Goal: Use online tool/utility: Utilize a website feature to perform a specific function

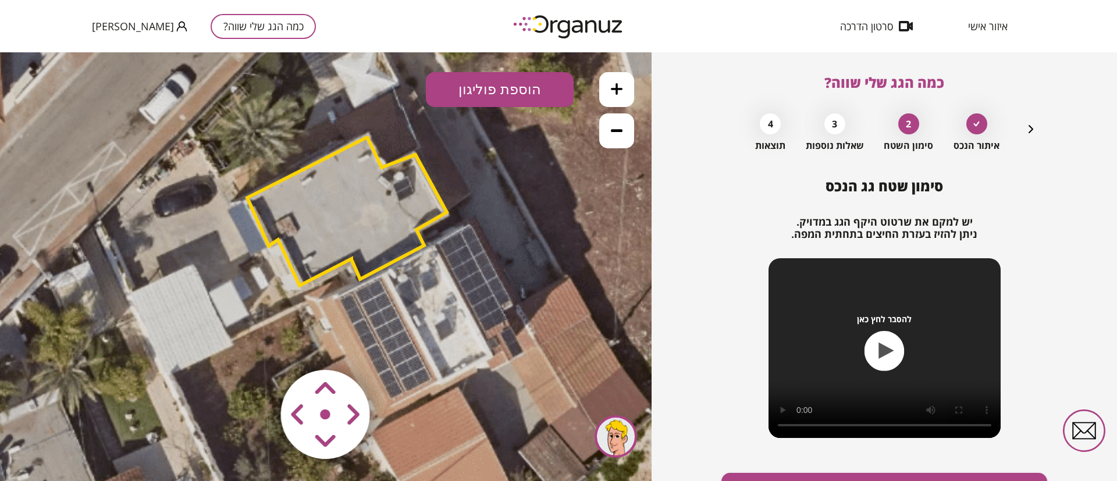
scroll to position [67, 0]
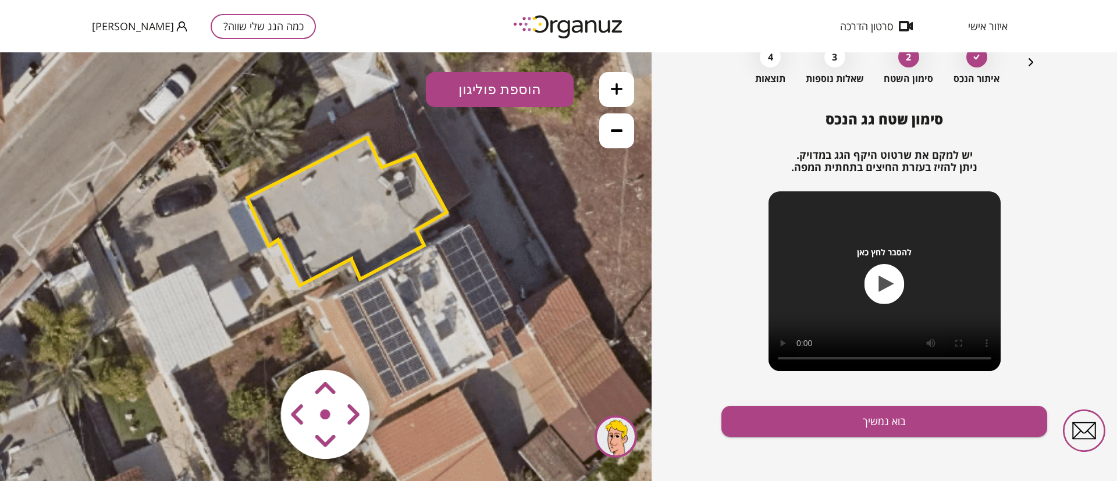
click at [987, 20] on span "איזור אישי" at bounding box center [988, 26] width 40 height 12
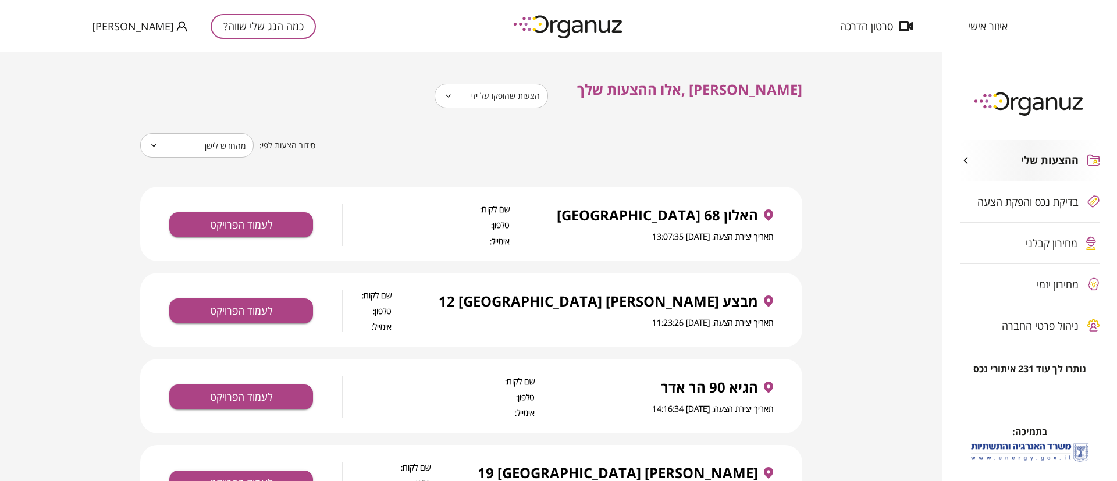
click at [539, 94] on body "**********" at bounding box center [558, 240] width 1117 height 481
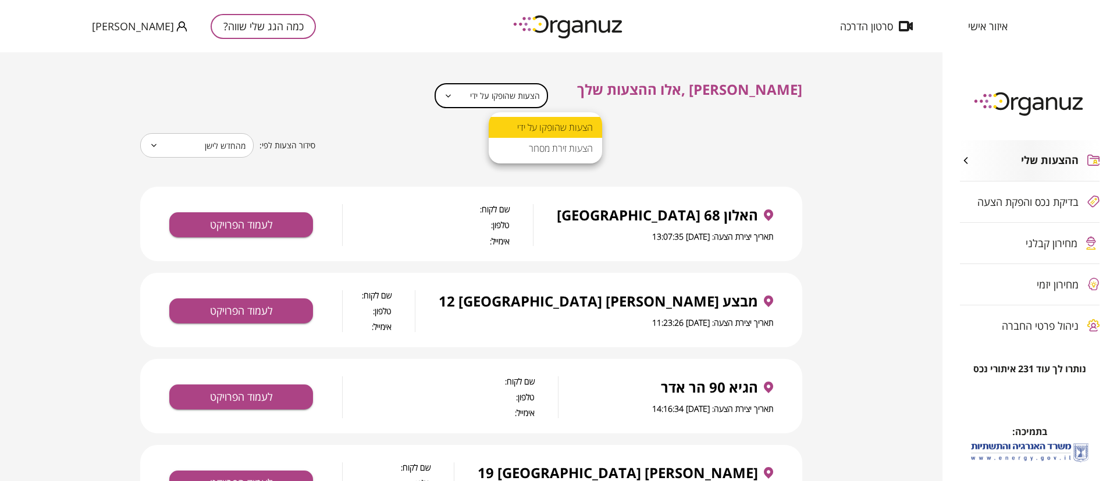
click at [255, 231] on div at bounding box center [558, 240] width 1117 height 481
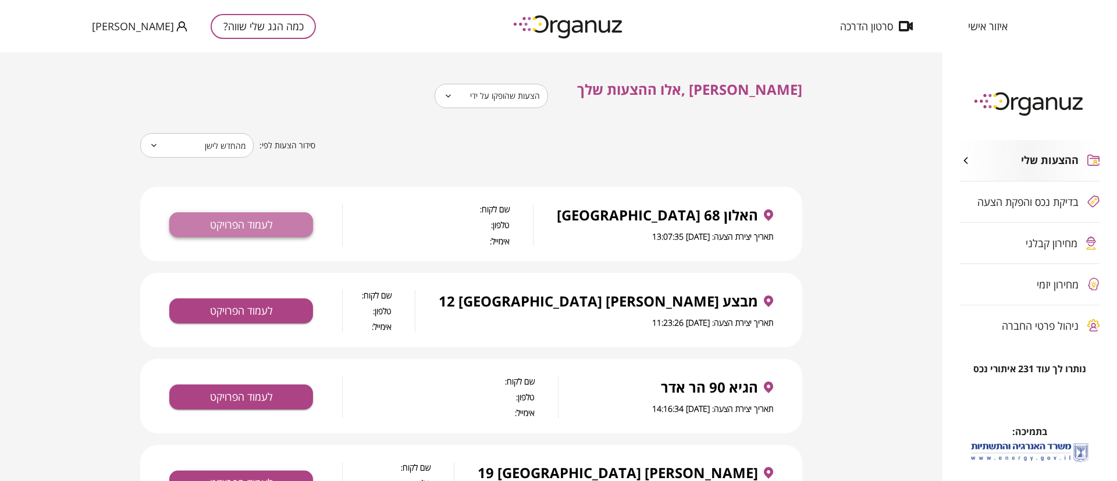
click at [237, 224] on button "לעמוד הפרויקט" at bounding box center [241, 224] width 144 height 25
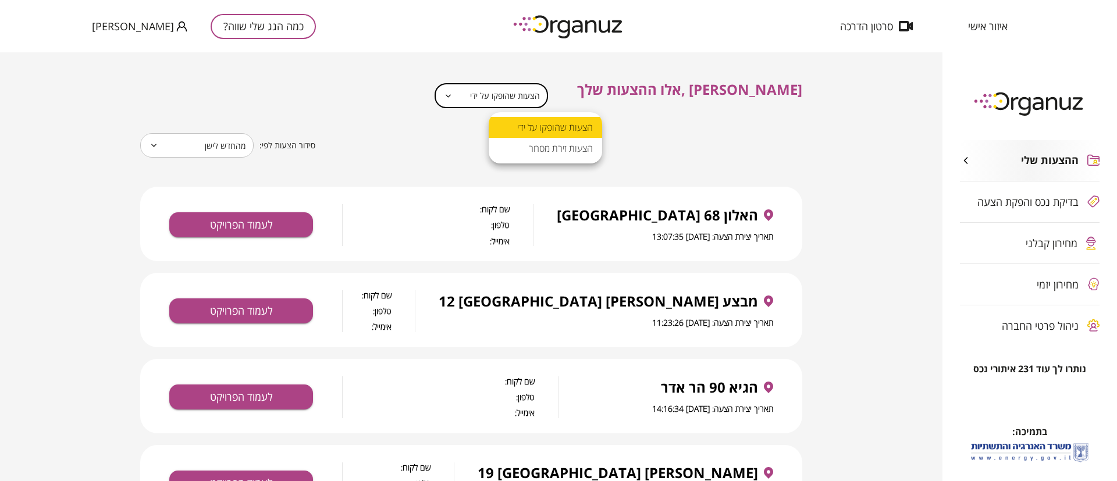
click at [555, 95] on body "**********" at bounding box center [558, 240] width 1117 height 481
click at [549, 156] on li "הצעות זירת מסחר" at bounding box center [545, 148] width 113 height 21
type input "**********"
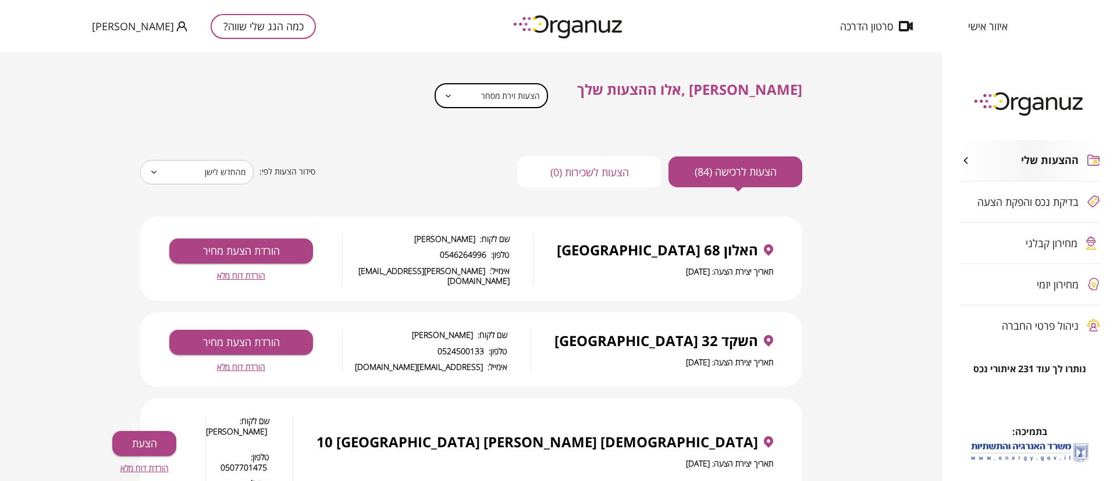
click at [246, 271] on span "הורדת דוח מלא" at bounding box center [241, 275] width 48 height 10
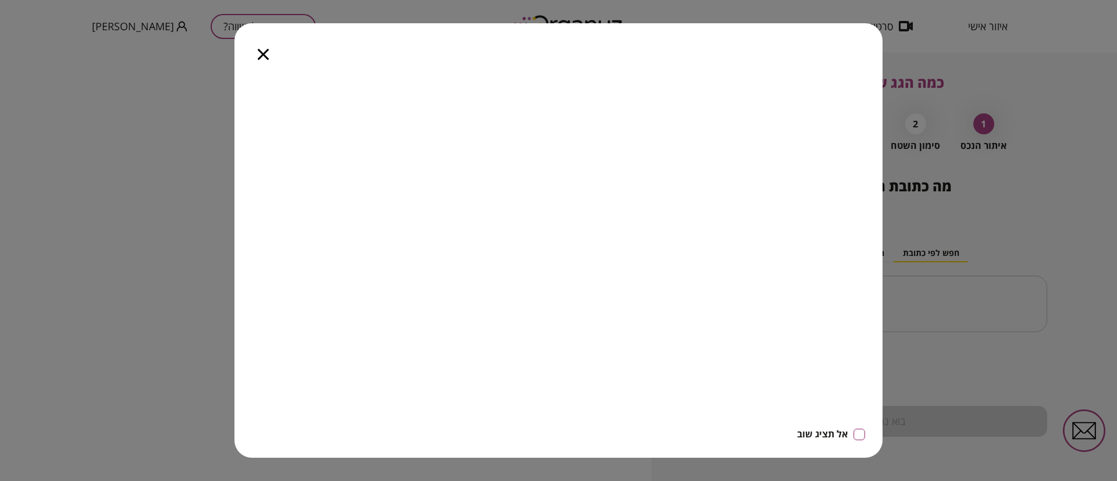
click at [266, 46] on div at bounding box center [263, 47] width 58 height 49
click at [264, 58] on icon "button" at bounding box center [263, 54] width 11 height 11
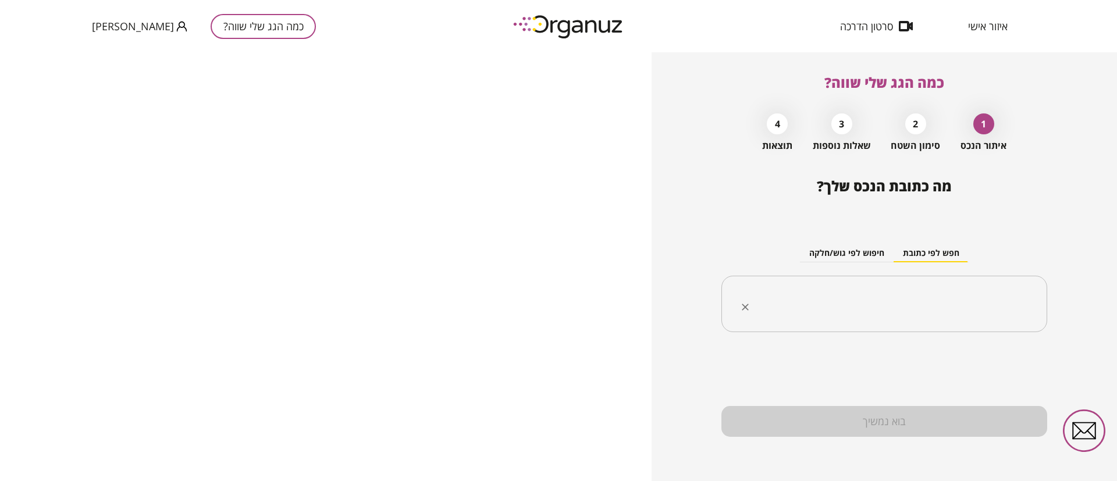
click at [865, 291] on input "text" at bounding box center [888, 304] width 289 height 29
click at [994, 29] on span "איזור אישי" at bounding box center [988, 26] width 40 height 12
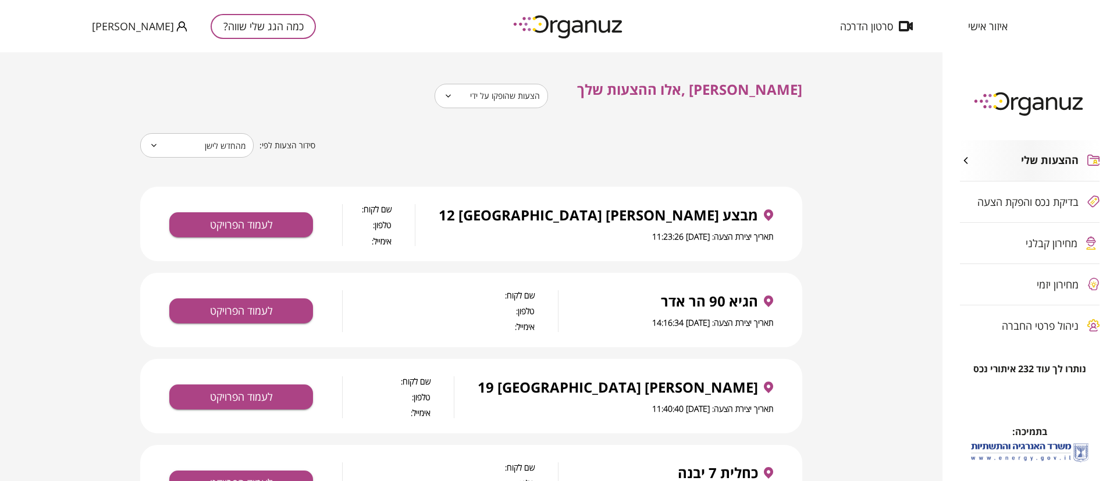
click at [549, 91] on body "**********" at bounding box center [558, 240] width 1117 height 481
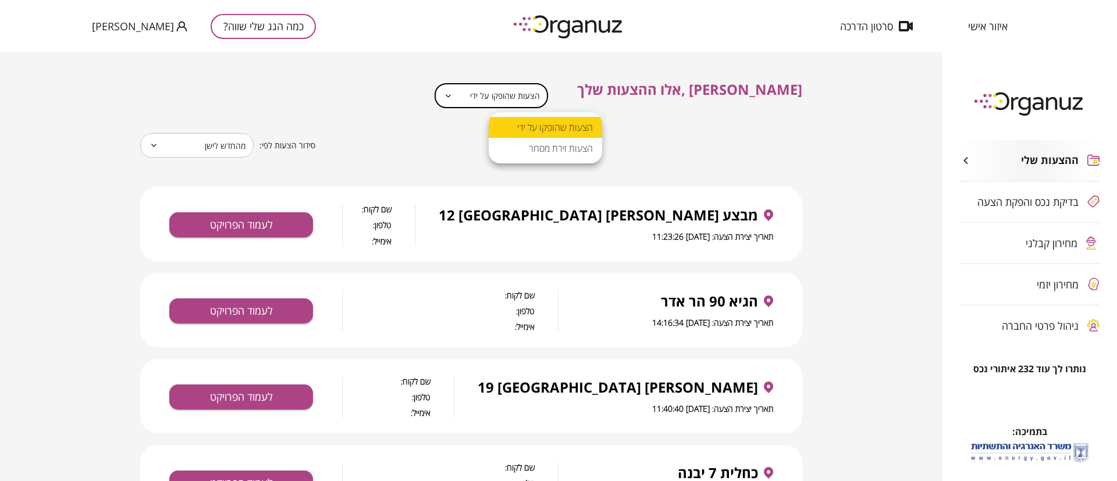
click at [554, 156] on li "הצעות זירת מסחר" at bounding box center [545, 148] width 113 height 21
type input "**********"
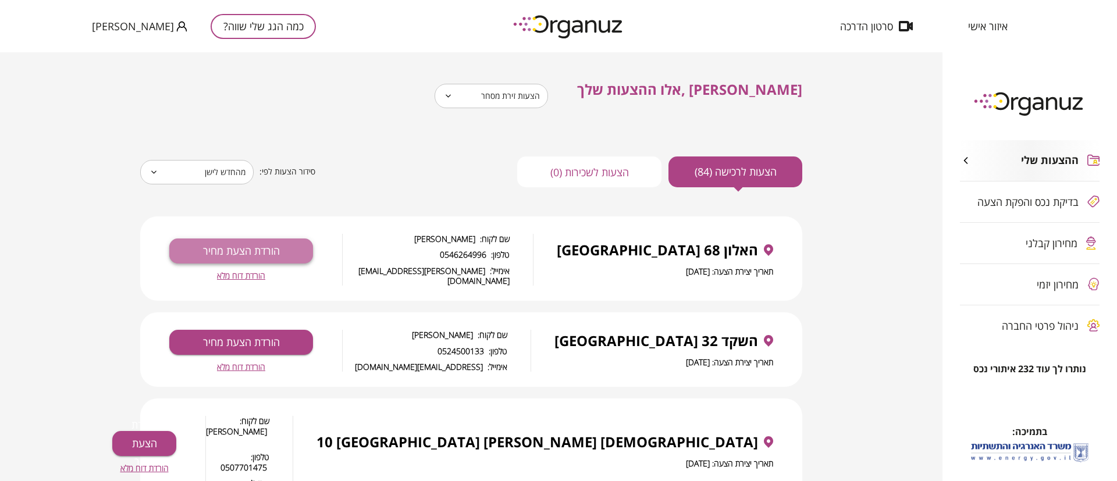
click at [273, 245] on button "הורדת הצעת מחיר" at bounding box center [241, 250] width 144 height 25
click at [240, 270] on span "הורדת דוח מלא" at bounding box center [241, 275] width 48 height 10
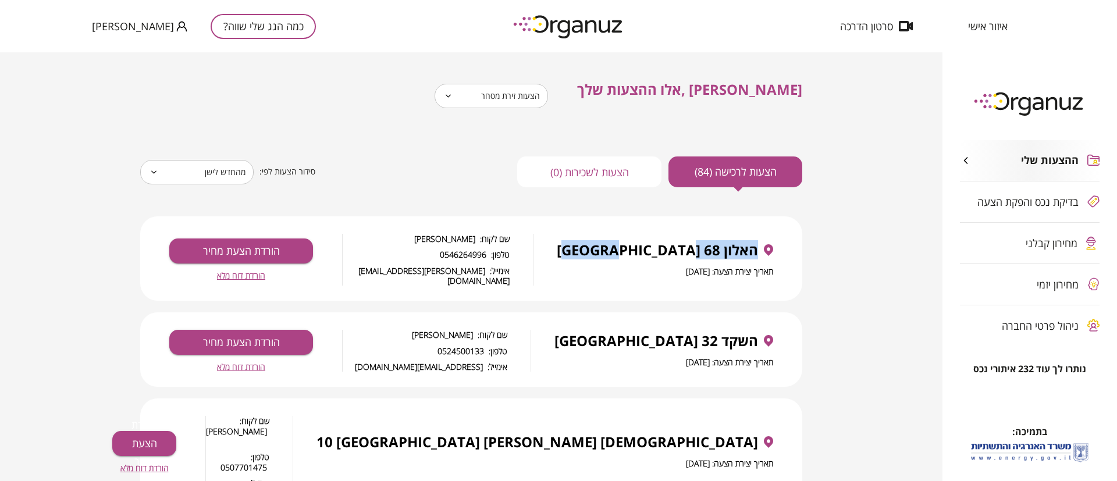
drag, startPoint x: 757, startPoint y: 245, endPoint x: 649, endPoint y: 247, distance: 108.2
click at [649, 247] on div "האלון 68 [GEOGRAPHIC_DATA]" at bounding box center [665, 250] width 216 height 16
copy span "האלון 68 [GEOGRAPHIC_DATA]"
click at [582, 24] on img at bounding box center [569, 26] width 128 height 32
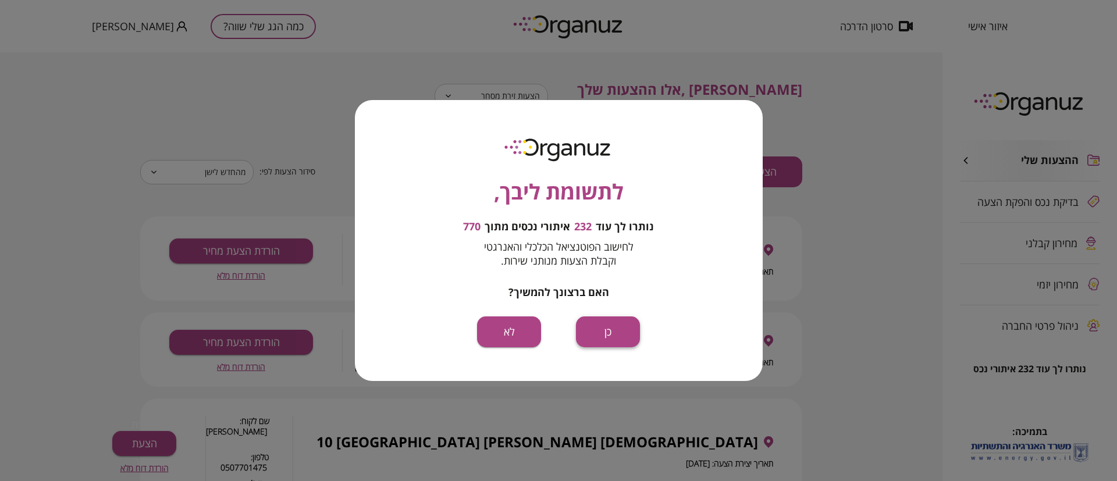
click at [601, 324] on button "כן" at bounding box center [608, 331] width 64 height 31
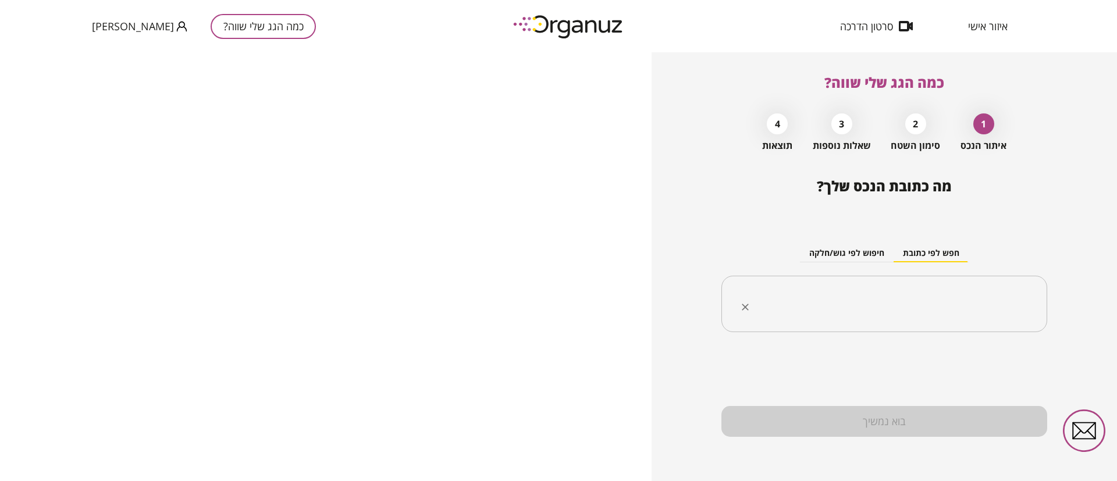
click at [855, 309] on input "text" at bounding box center [888, 304] width 289 height 29
paste input "**********"
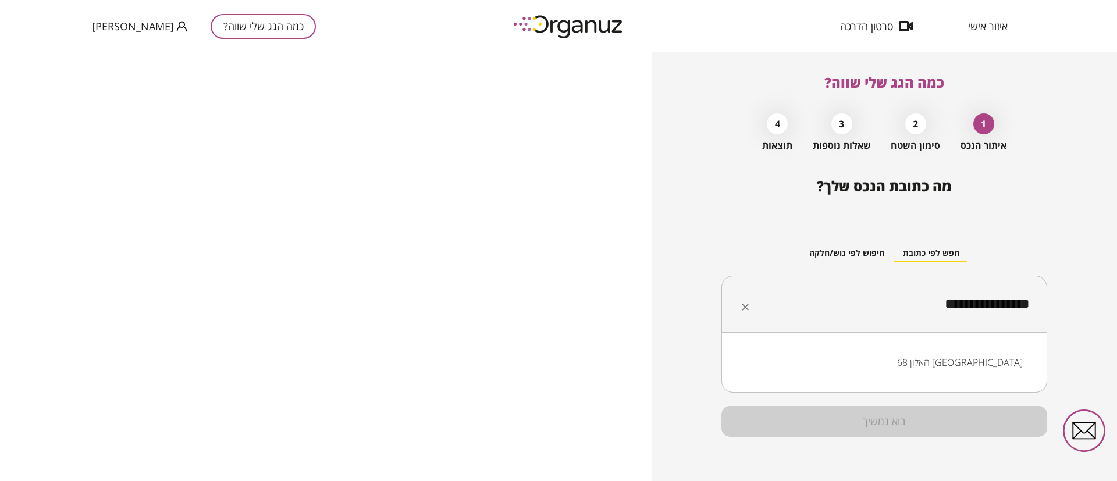
click at [959, 361] on li "האלון 68 [GEOGRAPHIC_DATA]" at bounding box center [884, 362] width 296 height 21
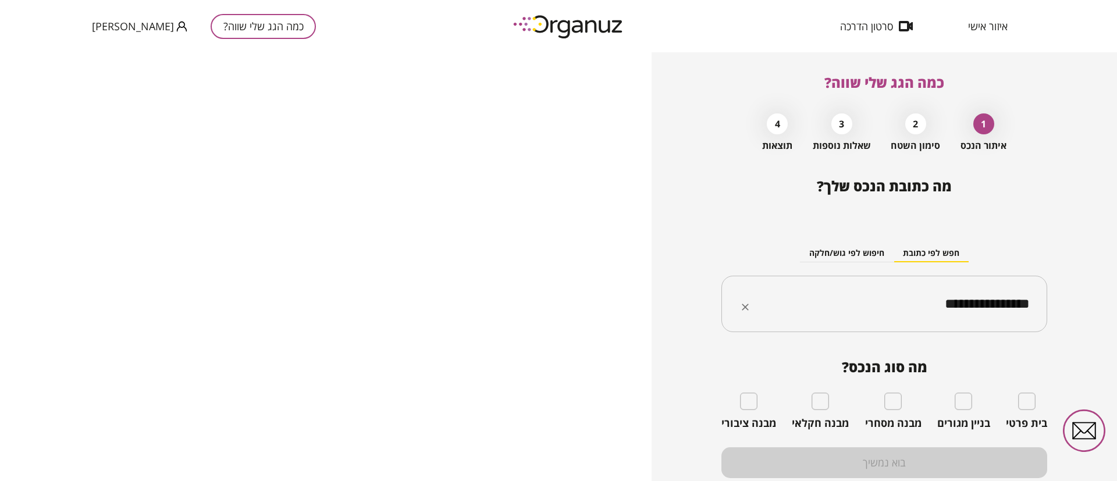
type input "**********"
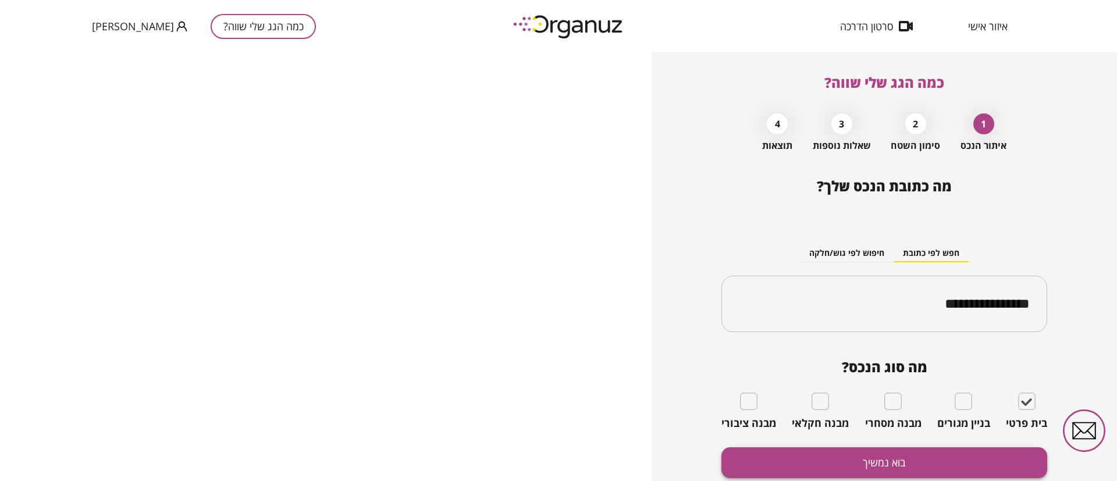
click at [990, 448] on button "בוא נמשיך" at bounding box center [884, 462] width 326 height 31
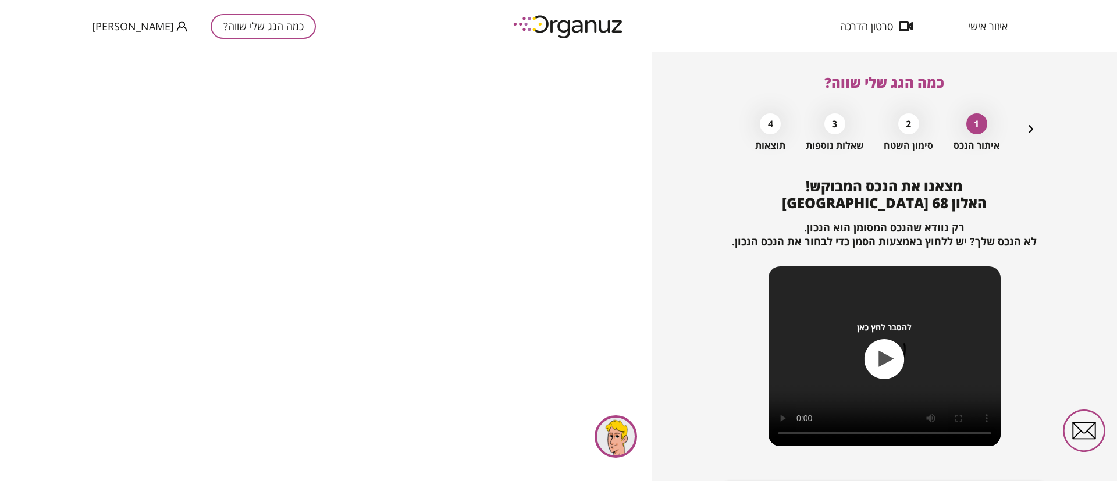
scroll to position [75, 0]
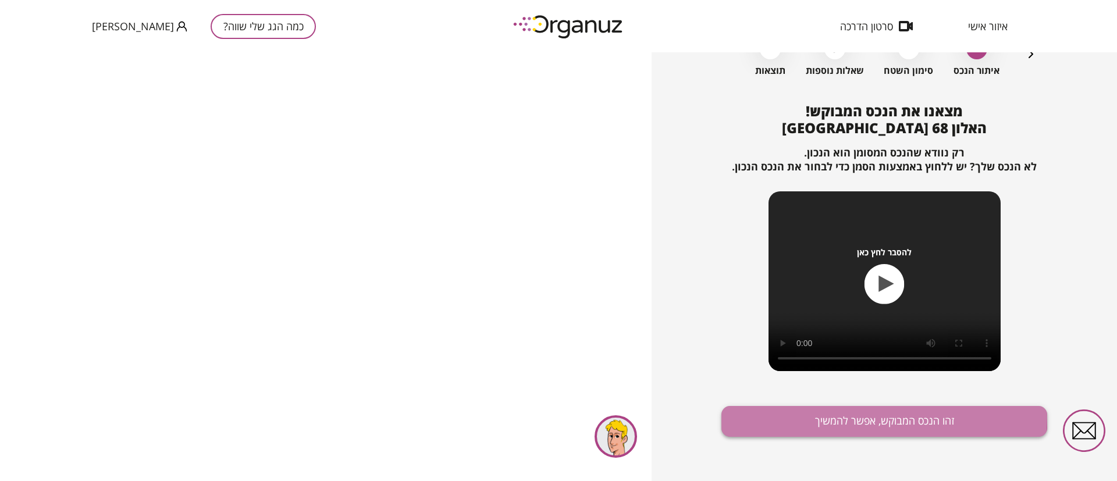
click at [811, 416] on button "זהו הנכס המבוקש, אפשר להמשיך" at bounding box center [884, 421] width 326 height 31
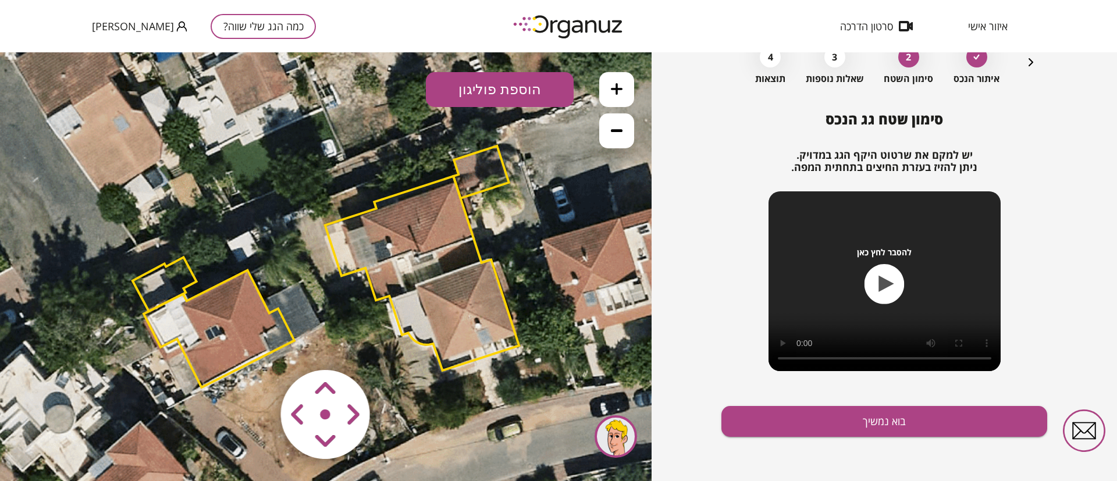
click at [430, 222] on polygon at bounding box center [422, 273] width 194 height 194
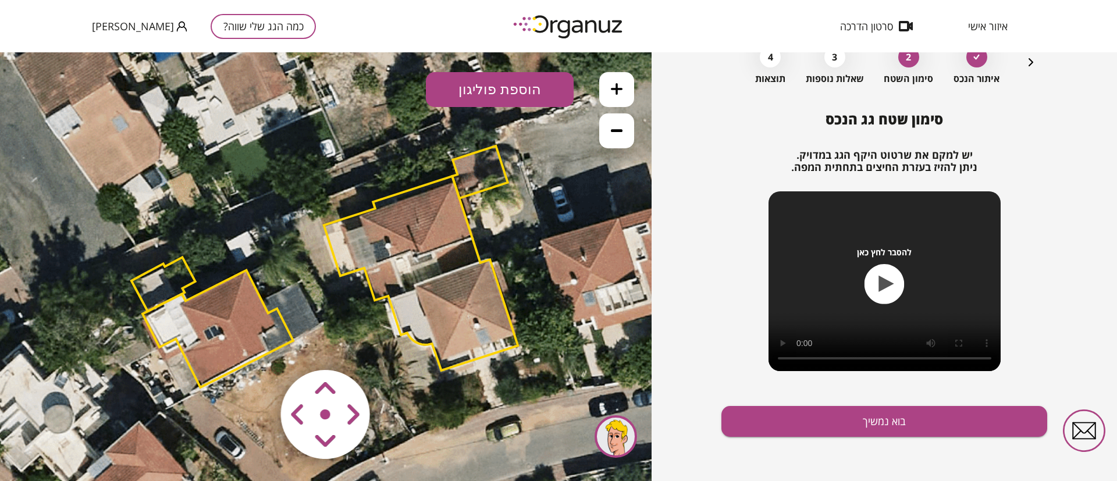
click at [411, 213] on polygon at bounding box center [421, 273] width 194 height 194
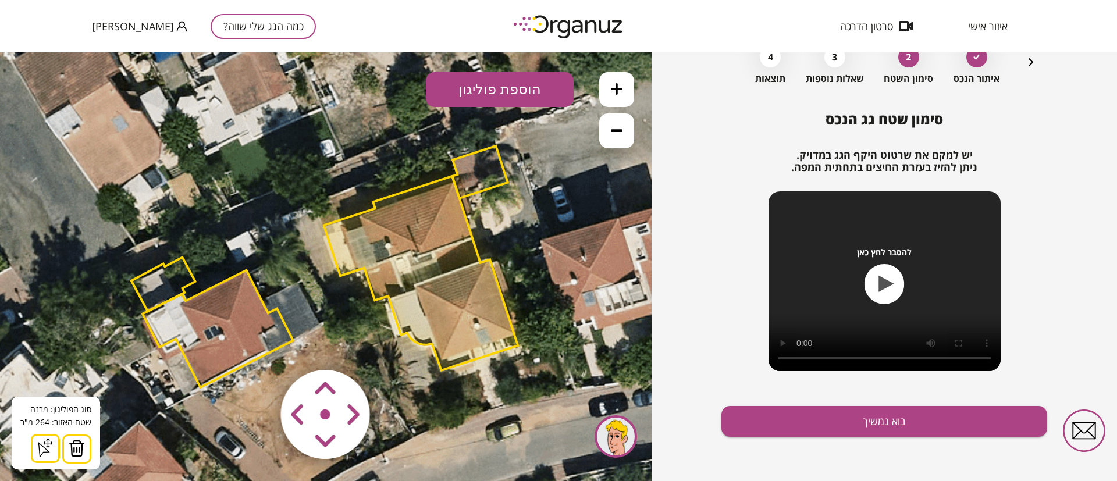
click at [77, 447] on img at bounding box center [77, 448] width 16 height 17
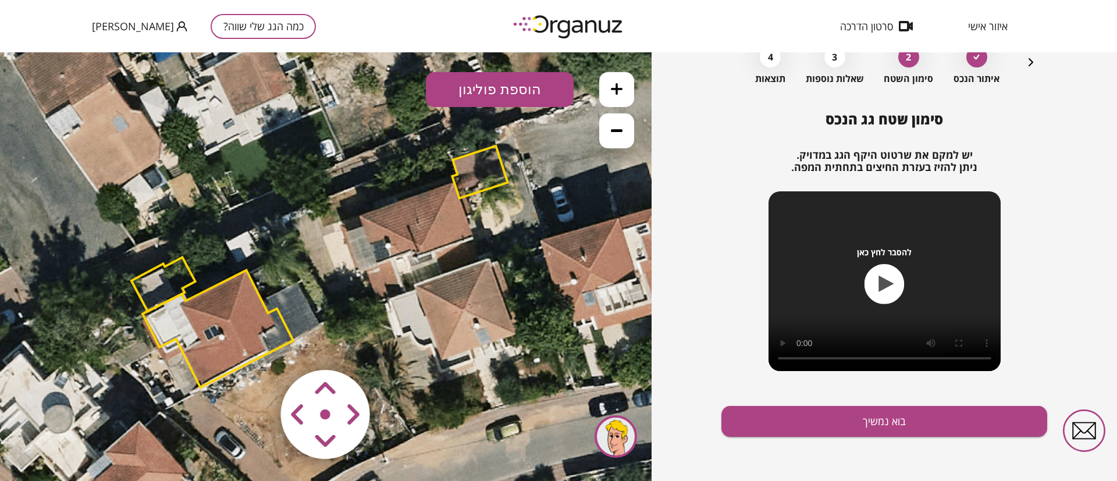
click at [484, 166] on polygon at bounding box center [479, 172] width 55 height 52
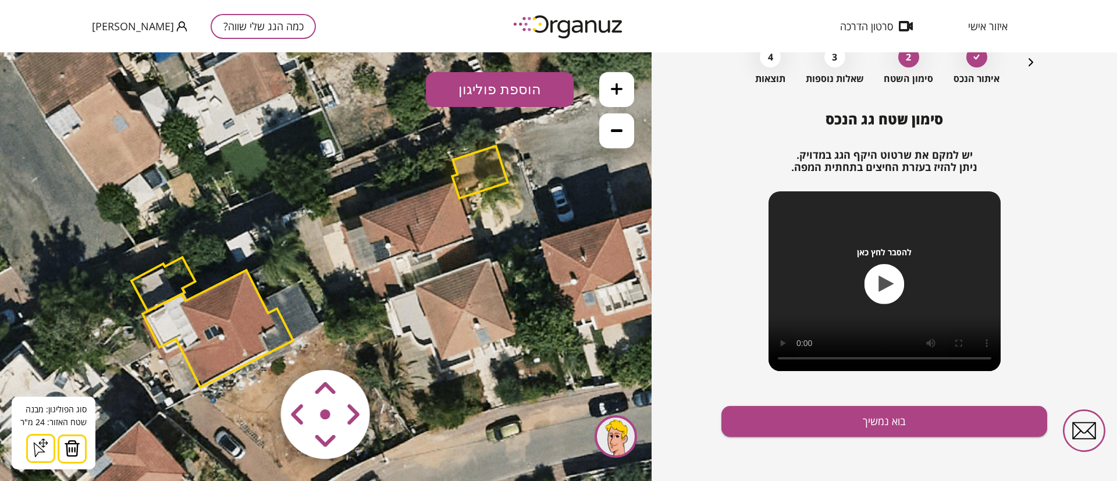
click at [74, 442] on img at bounding box center [72, 448] width 16 height 17
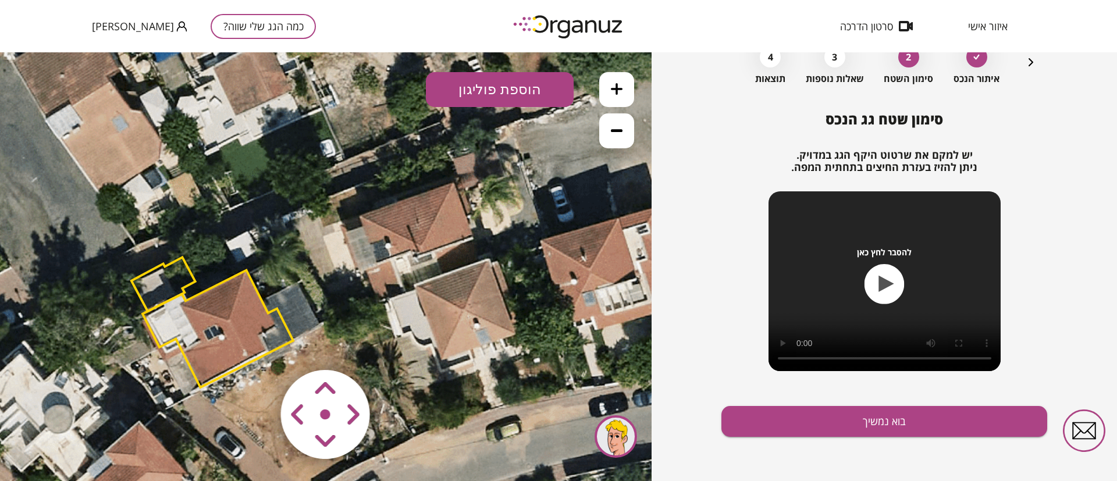
click at [155, 273] on polygon at bounding box center [163, 284] width 64 height 54
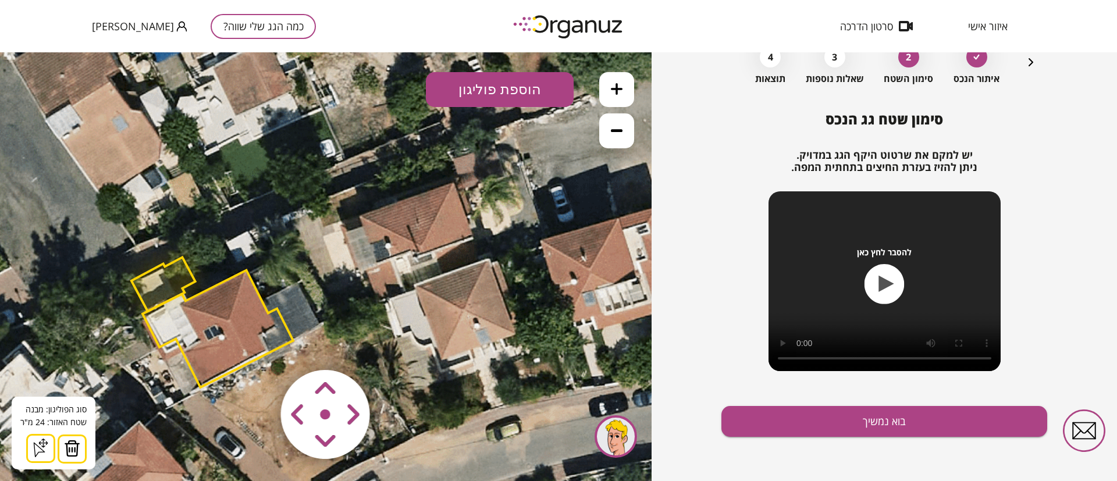
click at [71, 441] on img at bounding box center [72, 448] width 16 height 17
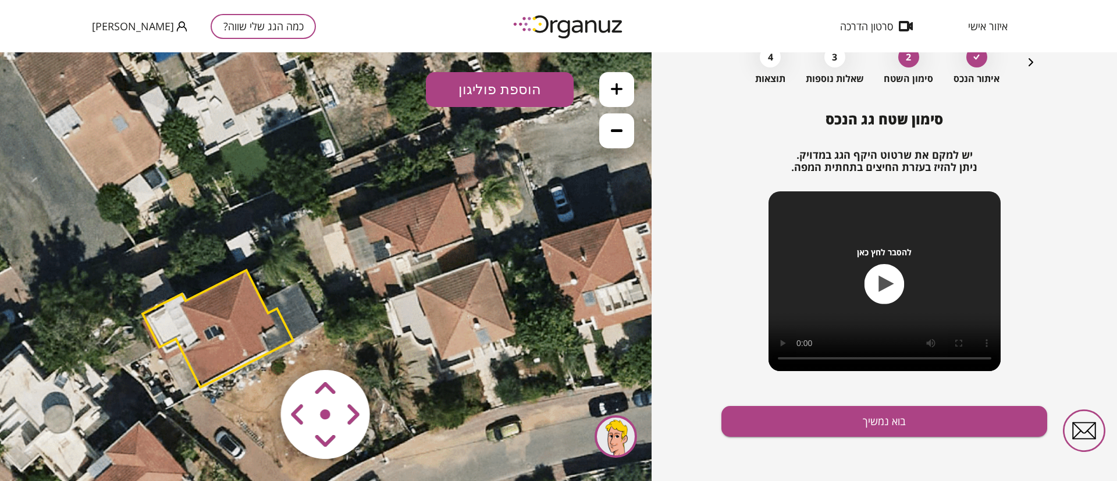
click at [162, 319] on polygon at bounding box center [218, 329] width 151 height 118
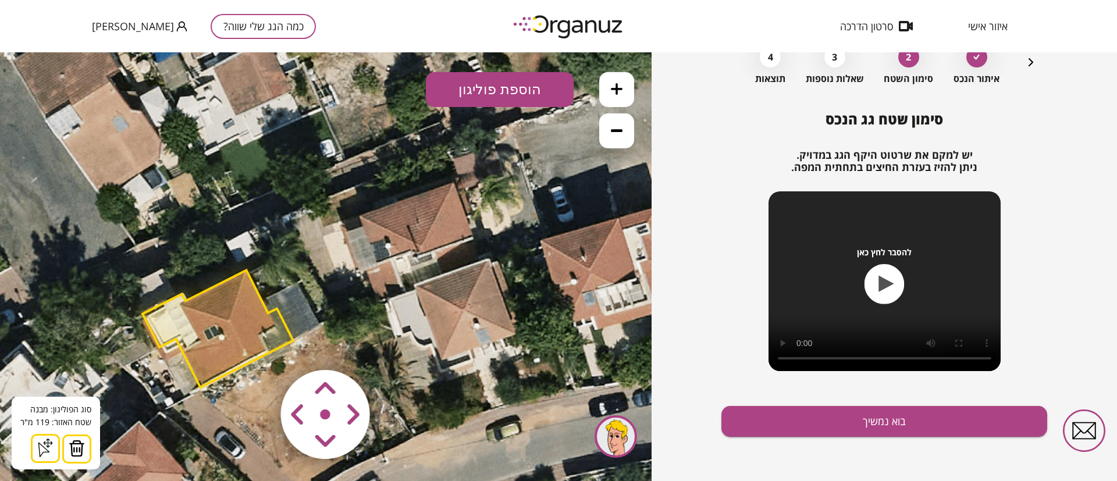
click at [77, 450] on img at bounding box center [77, 448] width 16 height 17
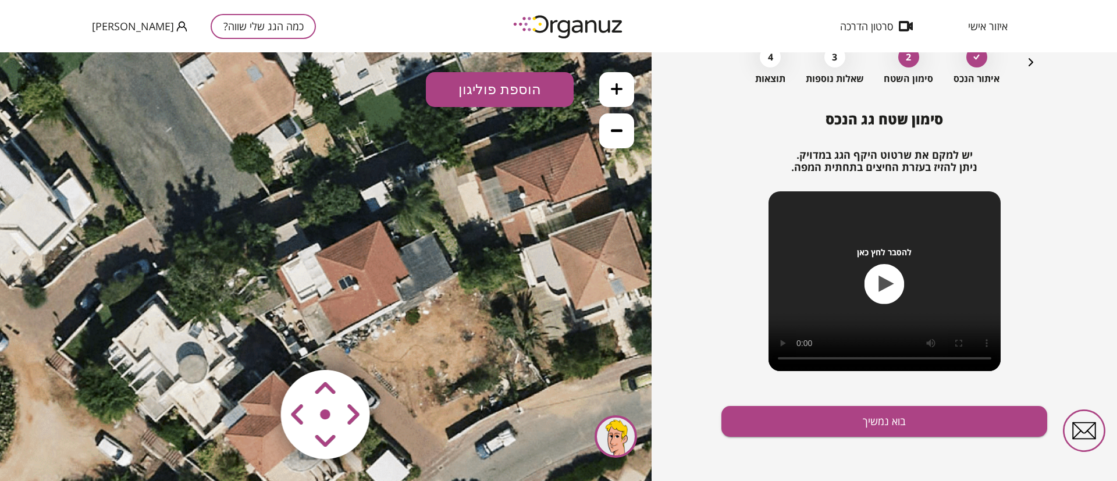
drag, startPoint x: 263, startPoint y: 318, endPoint x: 369, endPoint y: 248, distance: 127.3
click at [364, 256] on icon at bounding box center [456, 216] width 1178 height 1178
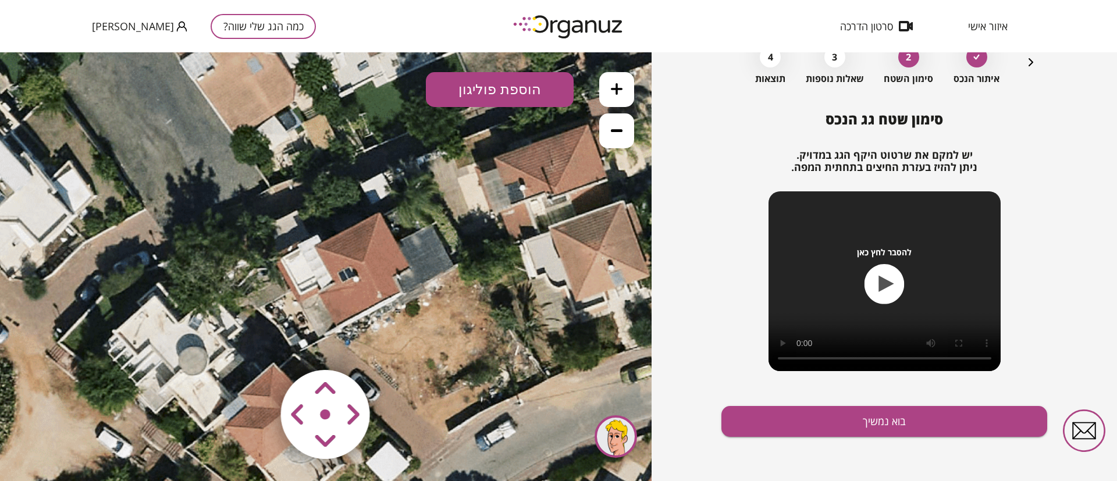
click at [609, 93] on button at bounding box center [616, 89] width 35 height 35
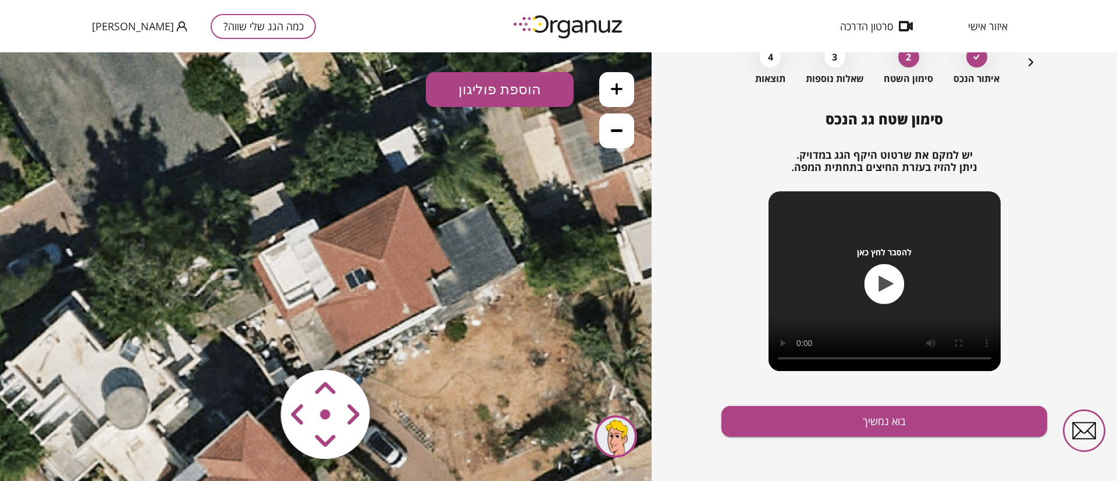
click at [609, 93] on button at bounding box center [616, 89] width 35 height 35
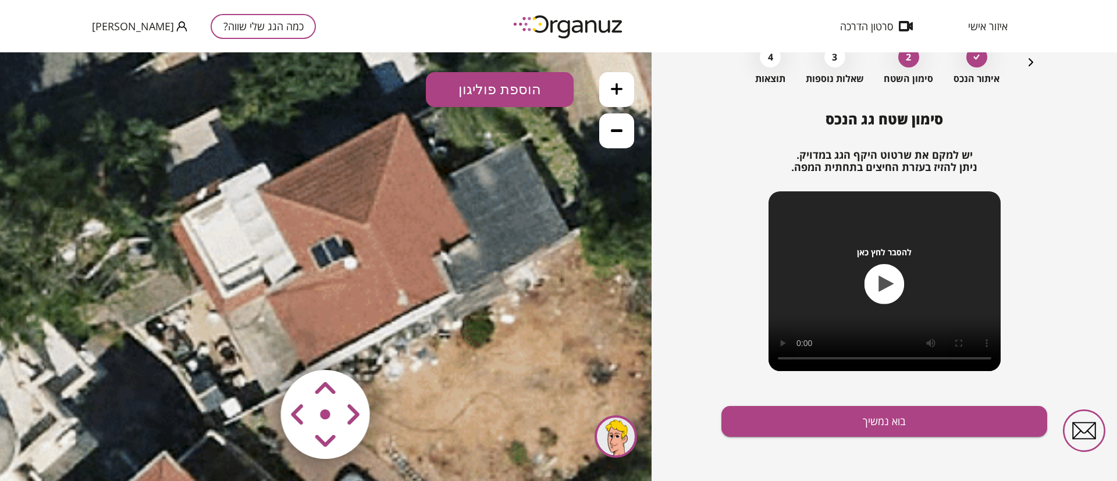
drag, startPoint x: 460, startPoint y: 240, endPoint x: 469, endPoint y: 160, distance: 80.7
click at [453, 228] on icon at bounding box center [576, 102] width 2650 height 2650
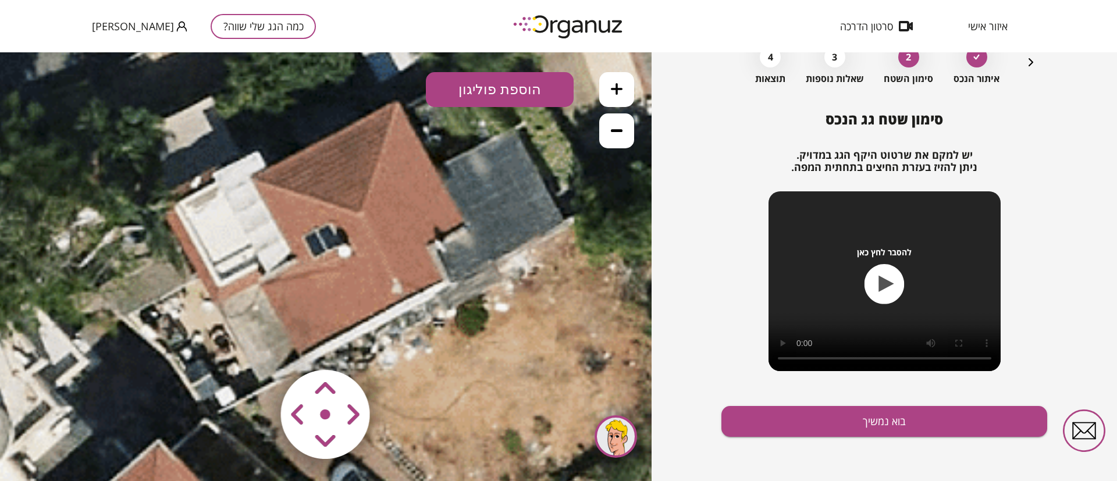
click at [492, 93] on button "הוספת פוליגון" at bounding box center [500, 89] width 148 height 35
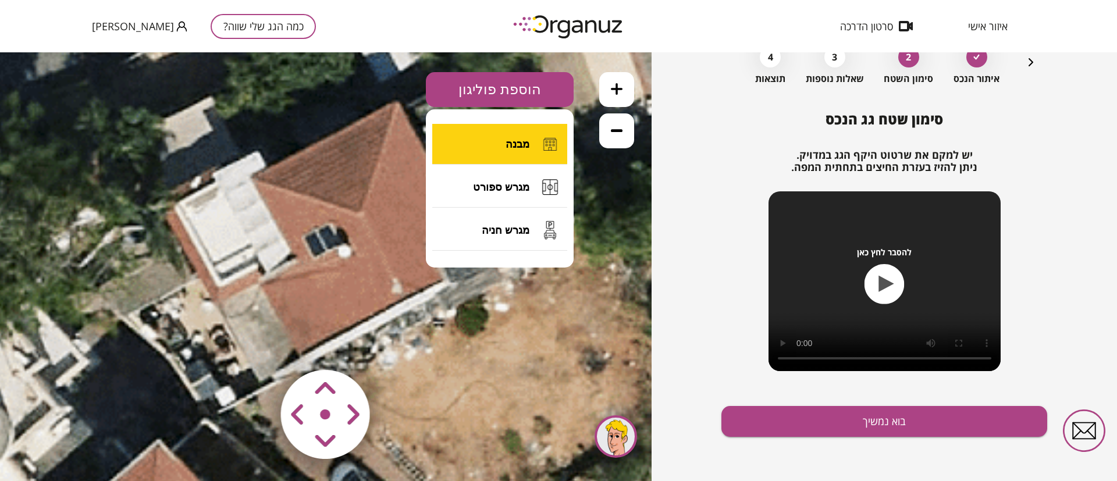
click at [513, 144] on span "מבנה" at bounding box center [518, 144] width 24 height 13
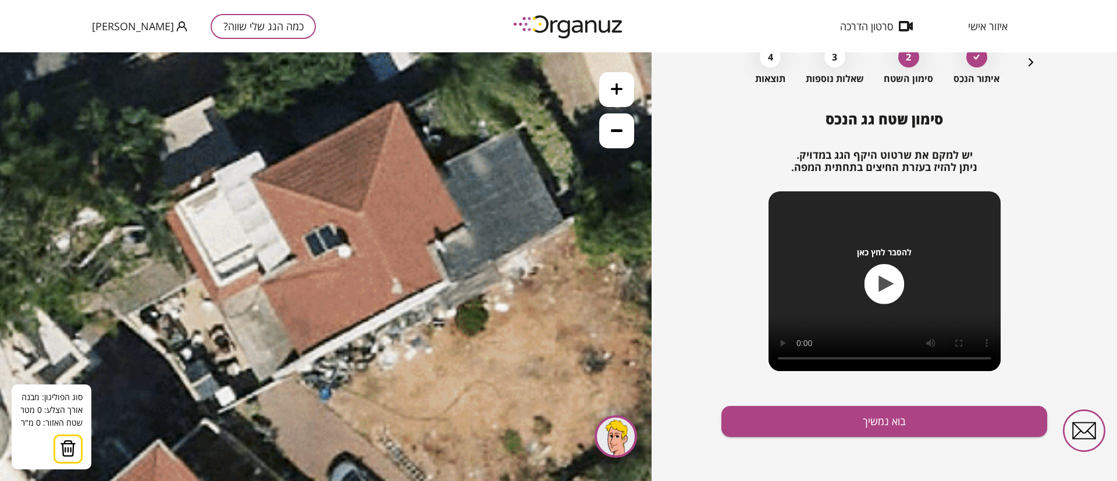
click at [397, 104] on icon at bounding box center [570, 90] width 2650 height 2650
click at [361, 211] on icon at bounding box center [570, 90] width 2650 height 2650
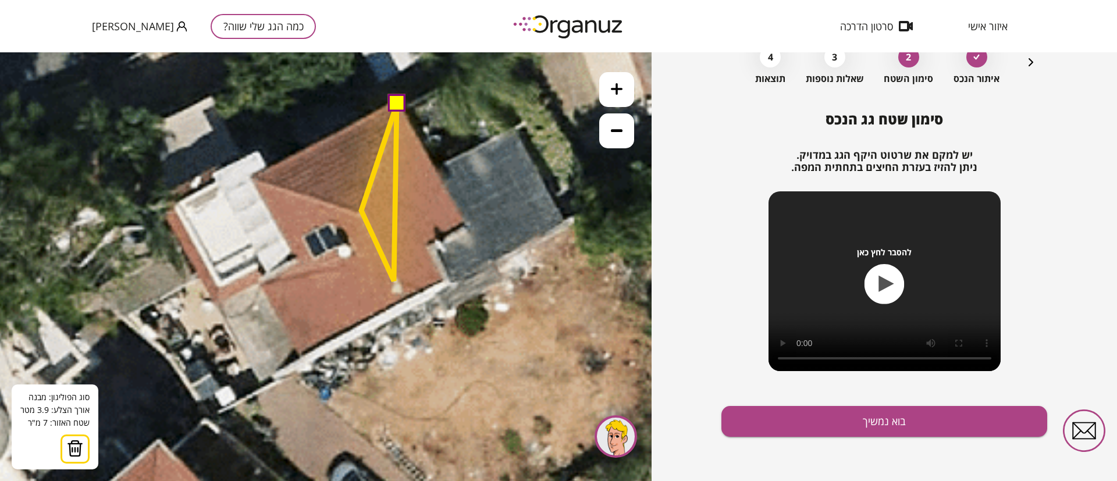
click at [394, 281] on polygon at bounding box center [378, 192] width 35 height 177
click at [417, 294] on polygon at bounding box center [389, 199] width 56 height 190
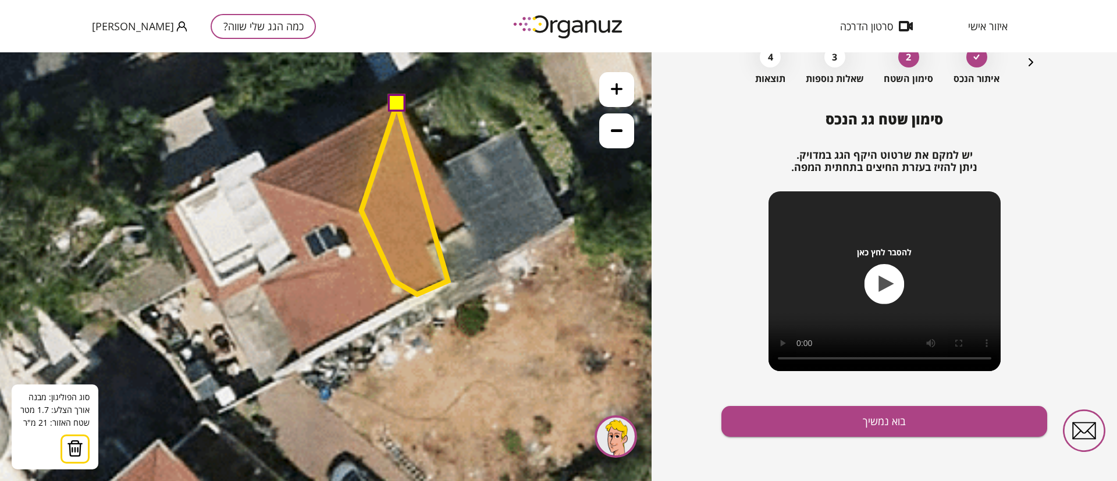
click at [448, 281] on polygon at bounding box center [404, 199] width 87 height 190
click at [430, 249] on polygon at bounding box center [404, 199] width 87 height 190
click at [468, 223] on polygon at bounding box center [414, 199] width 106 height 190
click at [397, 102] on button at bounding box center [395, 102] width 17 height 17
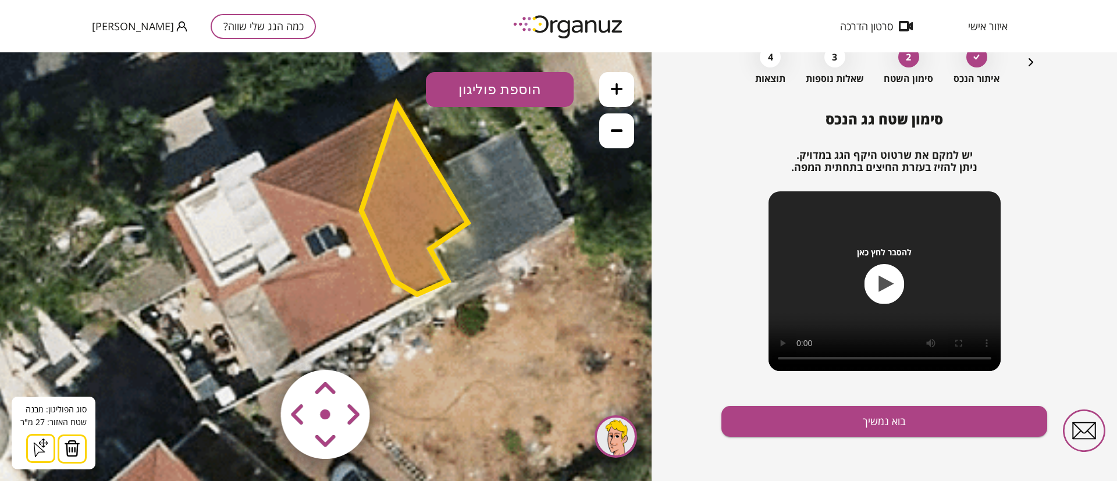
drag, startPoint x: 510, startPoint y: 88, endPoint x: 504, endPoint y: 101, distance: 14.3
click at [509, 88] on button "הוספת פוליגון" at bounding box center [500, 89] width 148 height 35
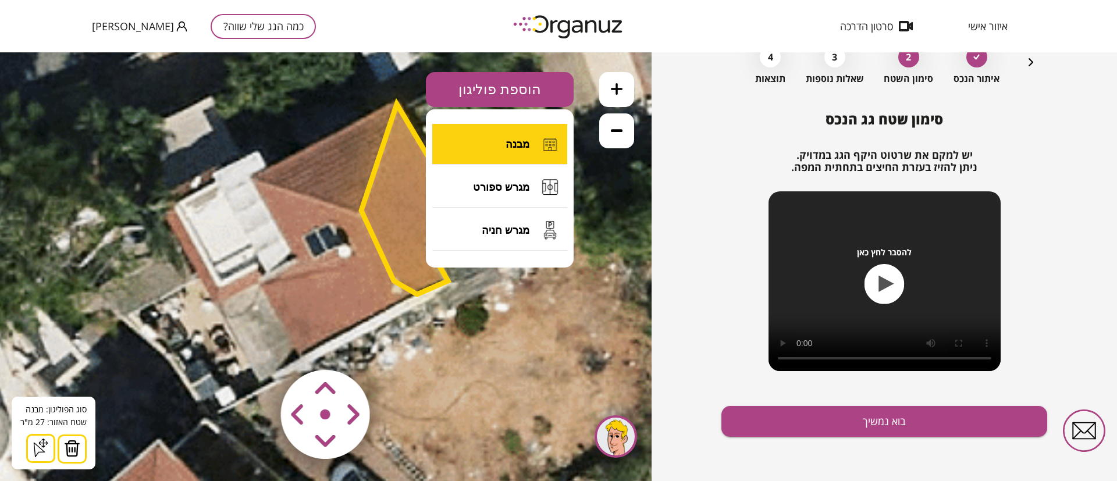
click at [493, 136] on button "מבנה" at bounding box center [499, 144] width 135 height 41
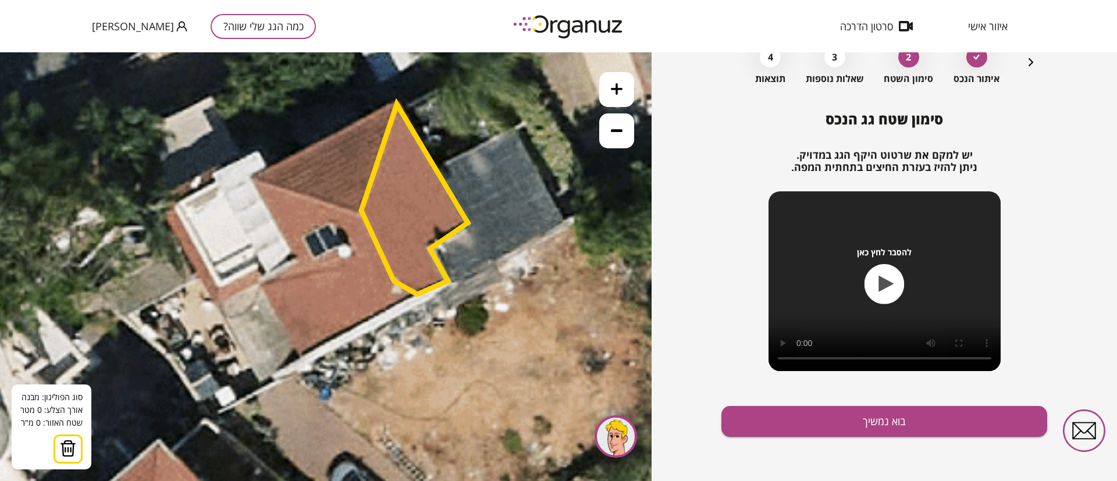
click at [265, 286] on icon at bounding box center [570, 90] width 2650 height 2650
click at [382, 251] on polygon at bounding box center [323, 268] width 117 height 35
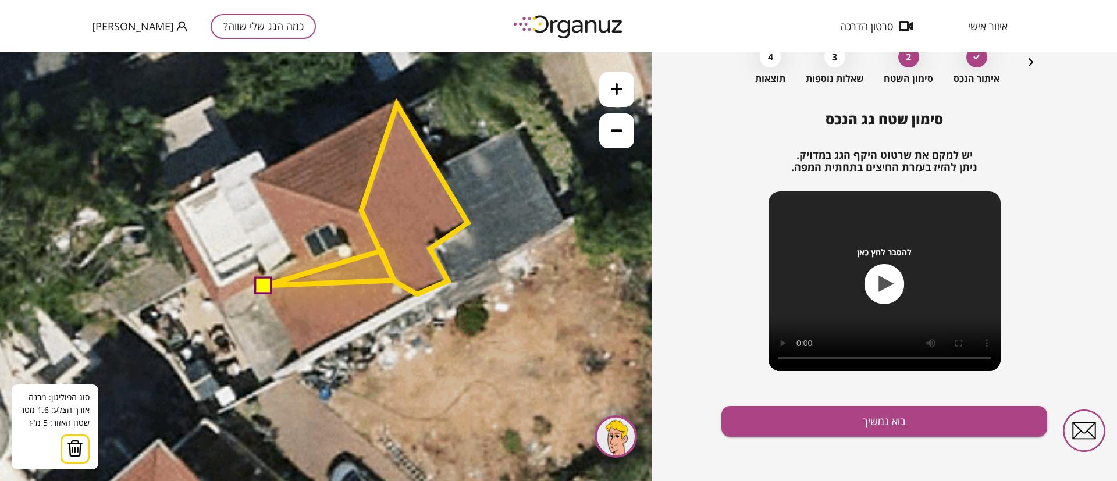
click at [394, 280] on polygon at bounding box center [329, 268] width 129 height 35
click at [388, 305] on polygon at bounding box center [329, 278] width 129 height 55
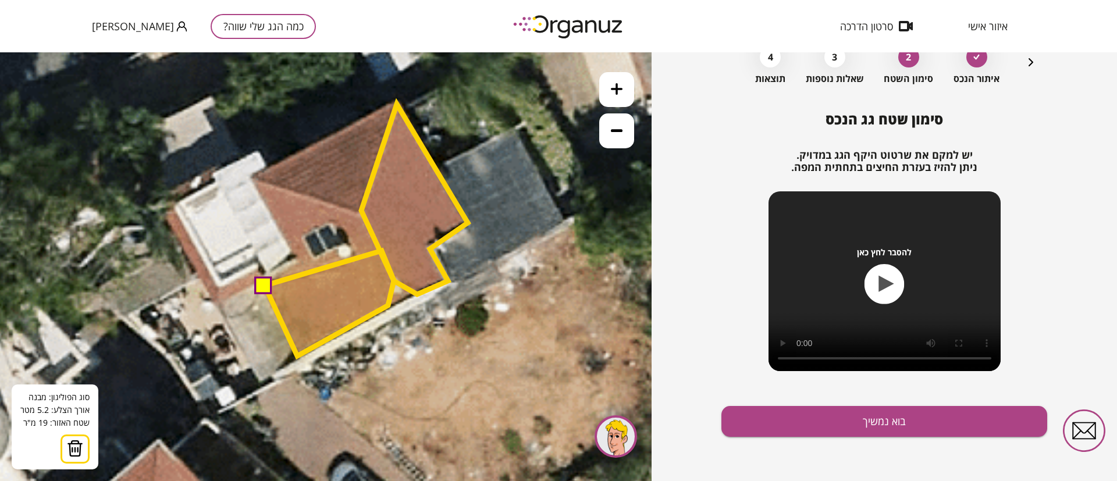
click at [297, 356] on polygon at bounding box center [329, 303] width 129 height 105
click at [264, 287] on button at bounding box center [263, 284] width 17 height 17
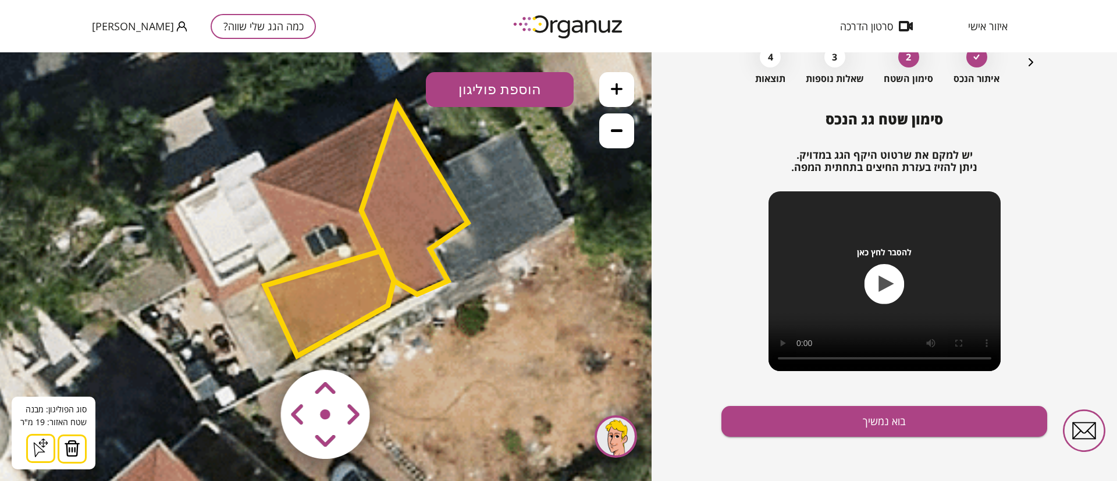
click at [464, 85] on button "הוספת פוליגון" at bounding box center [500, 89] width 148 height 35
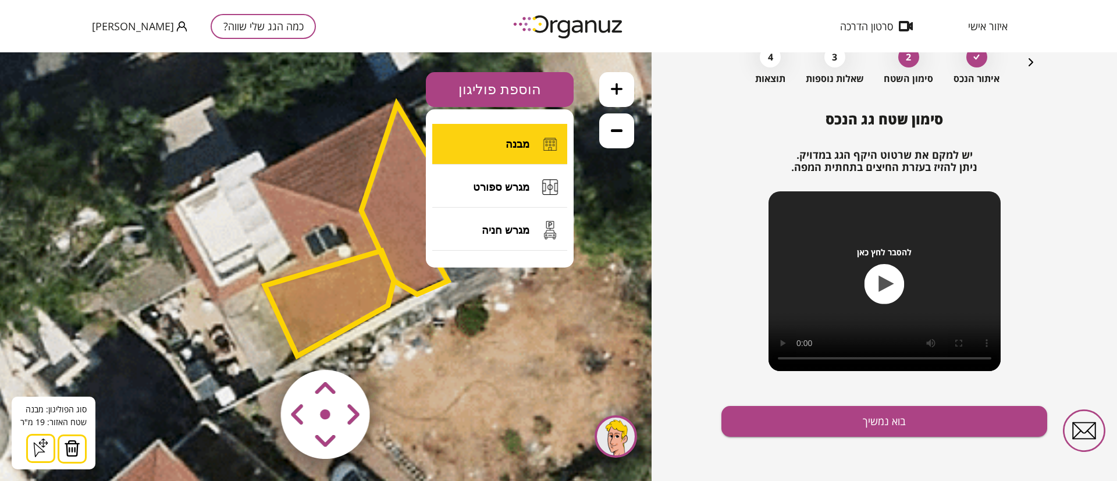
click at [497, 139] on button "מבנה" at bounding box center [499, 144] width 135 height 41
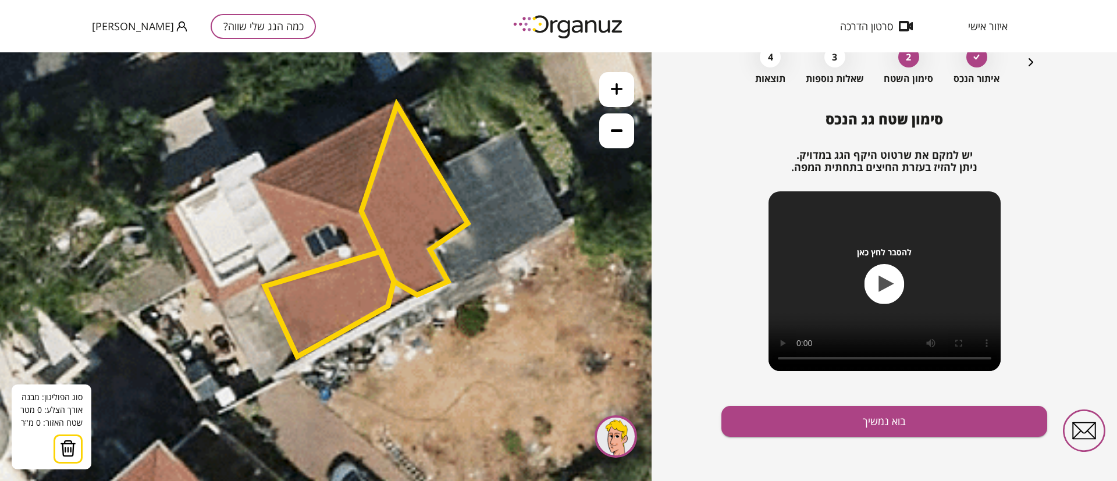
click at [254, 177] on icon at bounding box center [570, 91] width 2650 height 2650
click at [252, 179] on icon at bounding box center [570, 91] width 2650 height 2650
click at [361, 216] on icon at bounding box center [570, 91] width 2650 height 2650
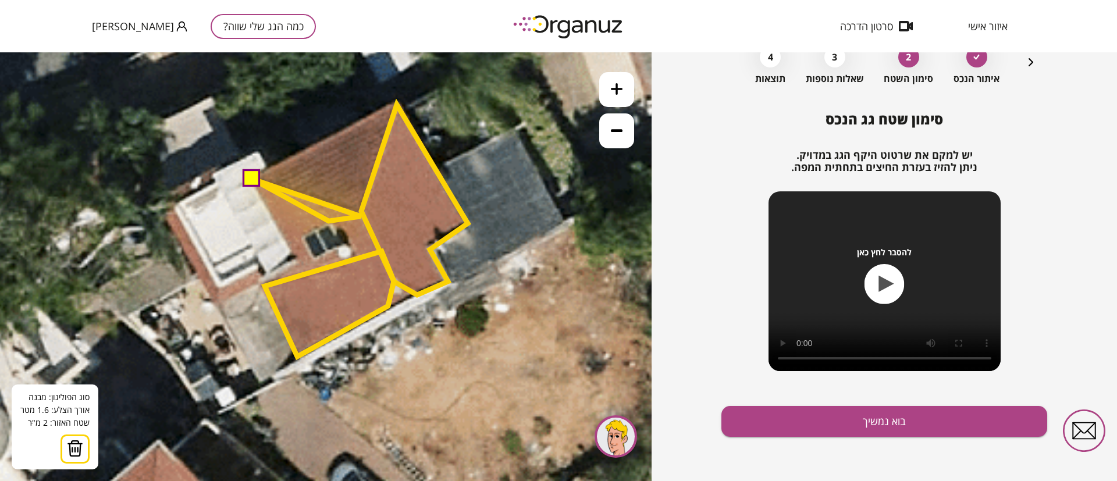
click at [329, 221] on polygon at bounding box center [306, 200] width 108 height 42
click at [333, 222] on polygon at bounding box center [306, 201] width 108 height 42
click at [287, 244] on polygon at bounding box center [306, 212] width 108 height 65
click at [251, 181] on button at bounding box center [251, 178] width 17 height 17
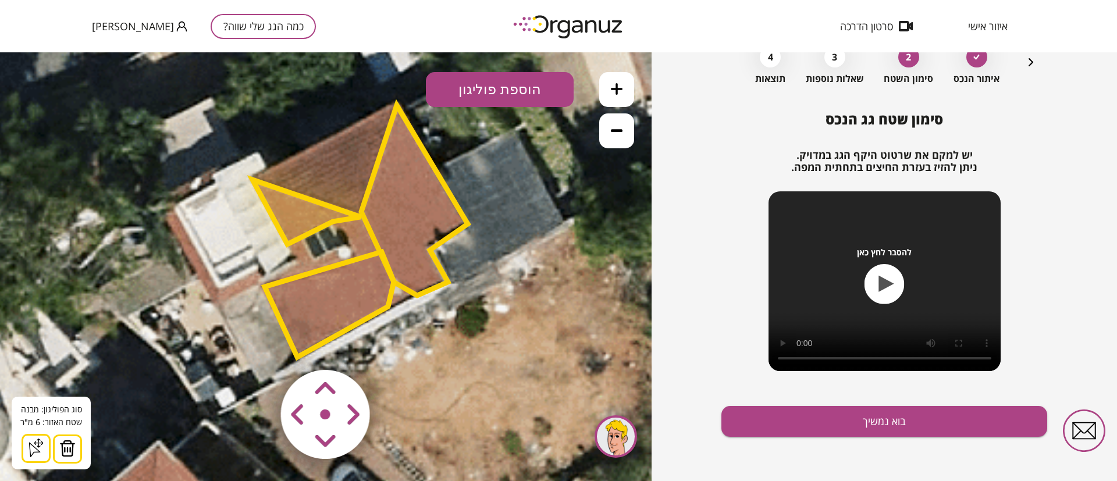
click at [294, 211] on polygon at bounding box center [306, 212] width 108 height 65
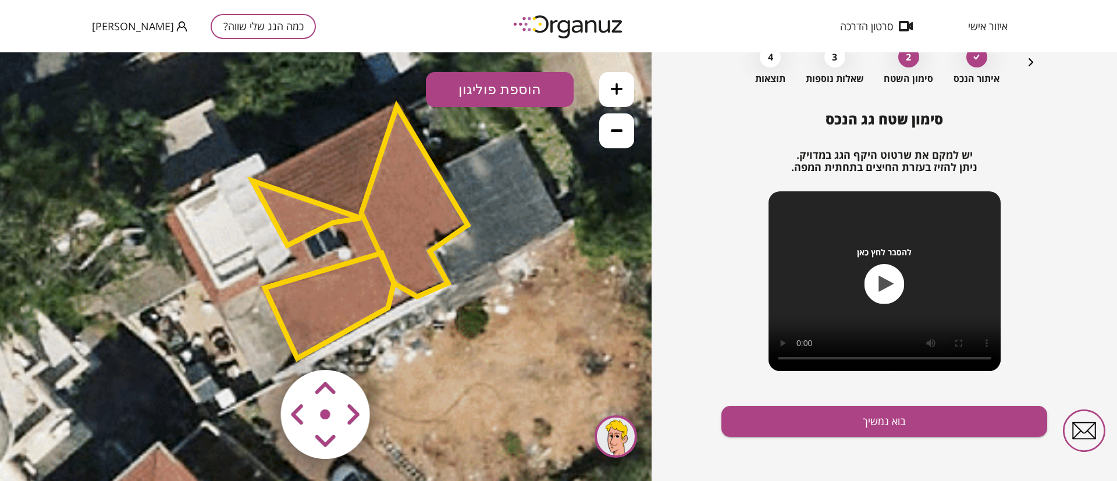
click at [295, 211] on polygon at bounding box center [306, 213] width 108 height 65
click at [295, 218] on polygon at bounding box center [307, 213] width 108 height 65
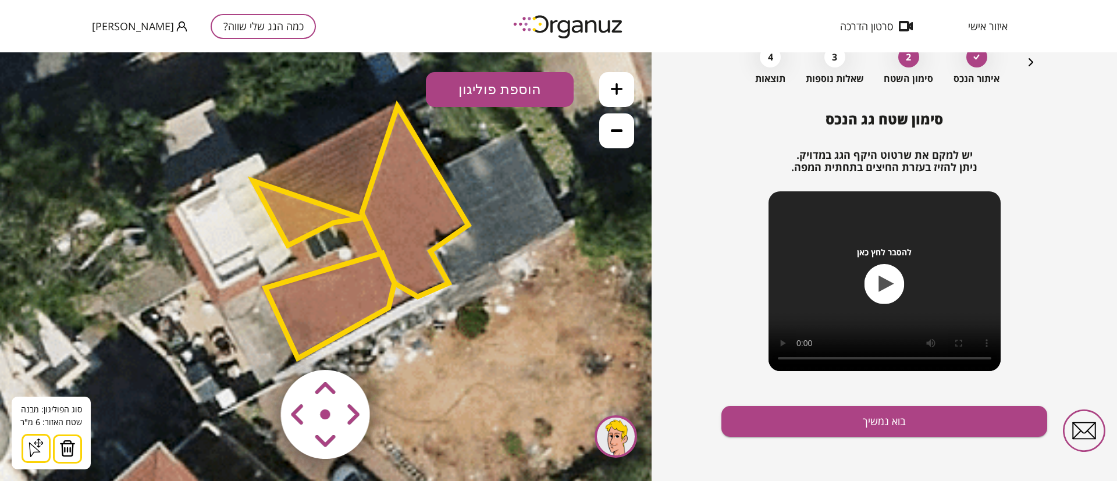
click at [501, 90] on button "הוספת פוליגון" at bounding box center [500, 89] width 148 height 35
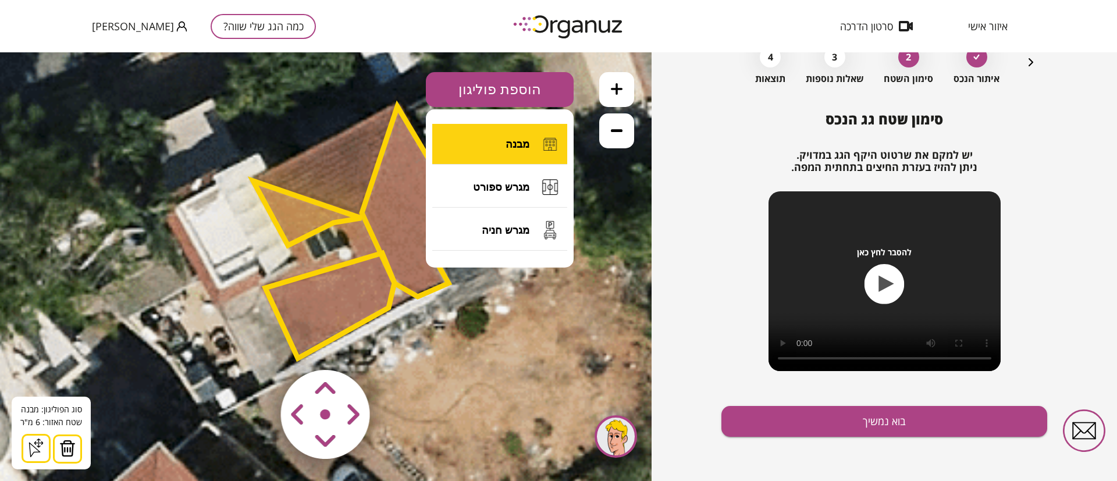
click at [509, 140] on span "מבנה" at bounding box center [518, 144] width 24 height 13
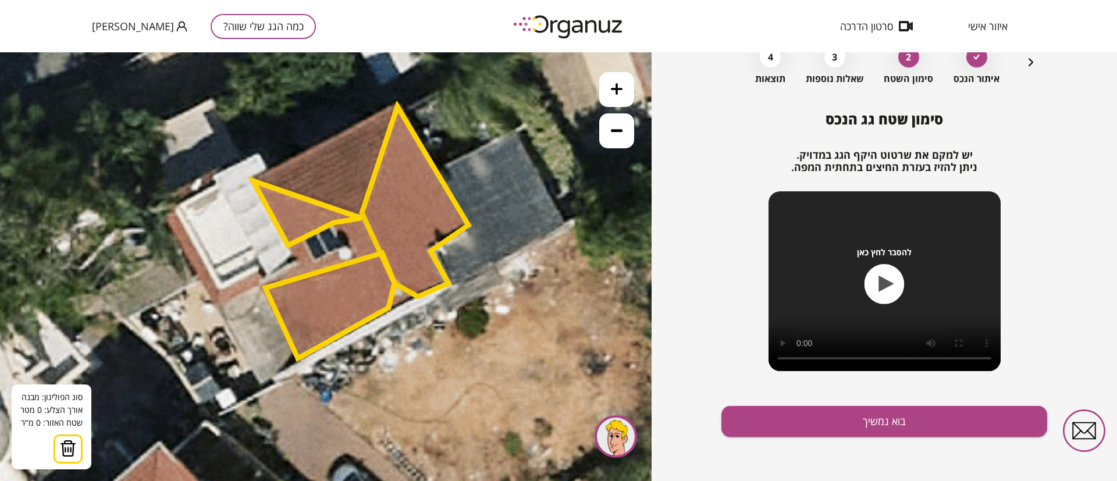
click at [394, 106] on icon at bounding box center [571, 92] width 2650 height 2650
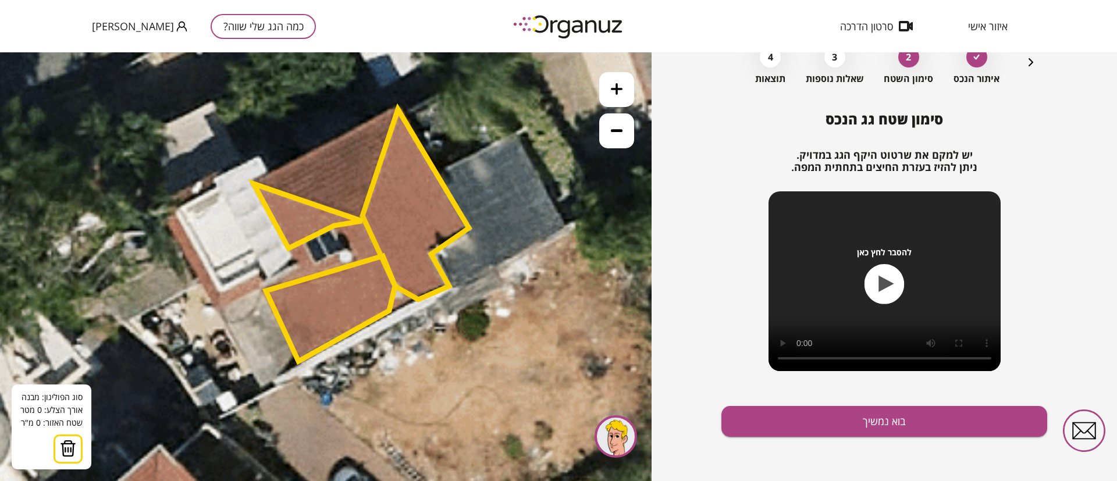
click at [396, 107] on icon at bounding box center [571, 95] width 2650 height 2650
click at [362, 218] on polygon at bounding box center [415, 204] width 106 height 190
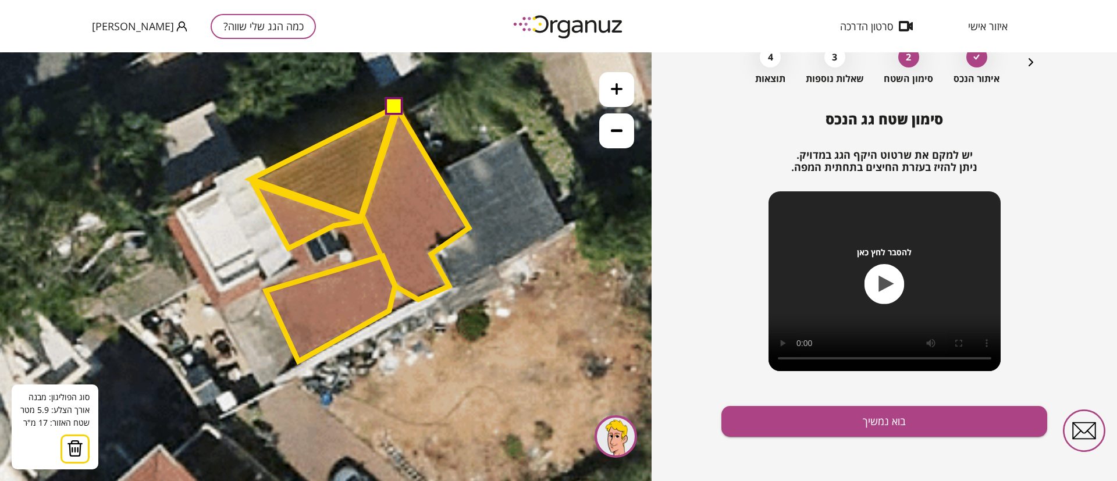
click at [251, 179] on polygon at bounding box center [323, 162] width 145 height 111
click at [394, 108] on button at bounding box center [394, 105] width 17 height 17
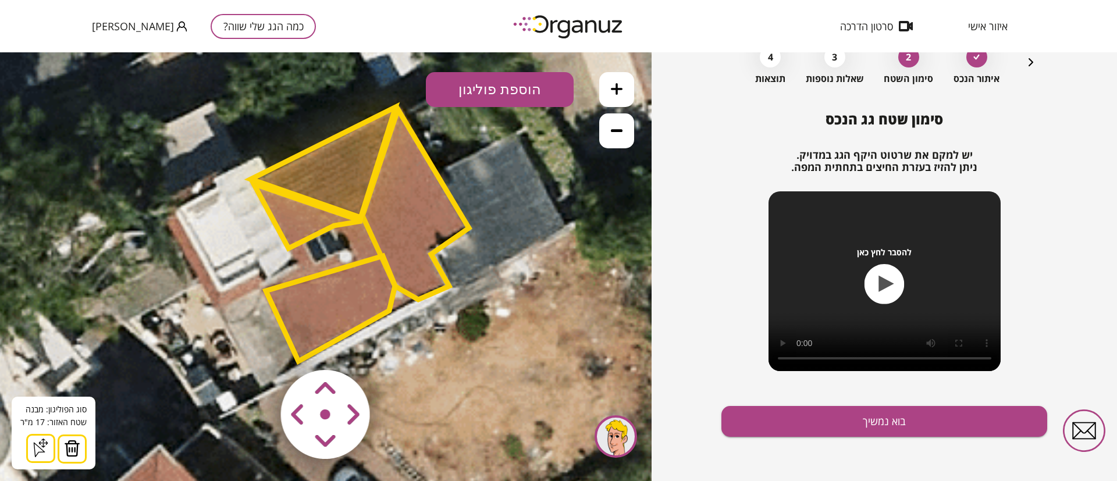
click at [350, 155] on polygon at bounding box center [323, 162] width 145 height 111
click at [415, 195] on polygon at bounding box center [415, 204] width 106 height 190
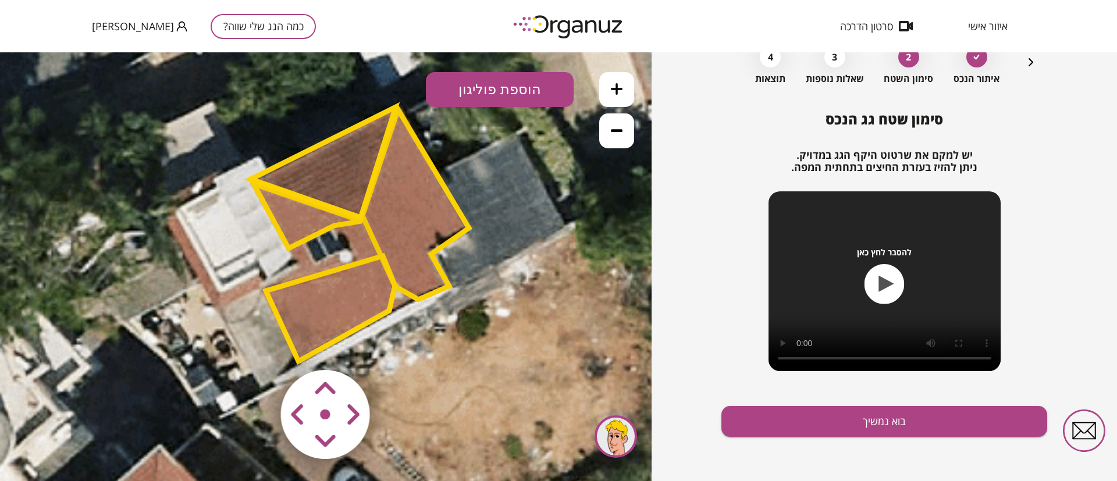
click at [396, 206] on polygon at bounding box center [415, 204] width 106 height 190
click at [339, 181] on polygon at bounding box center [323, 162] width 145 height 111
click at [401, 209] on polygon at bounding box center [415, 204] width 106 height 190
click at [340, 176] on polygon at bounding box center [323, 162] width 145 height 111
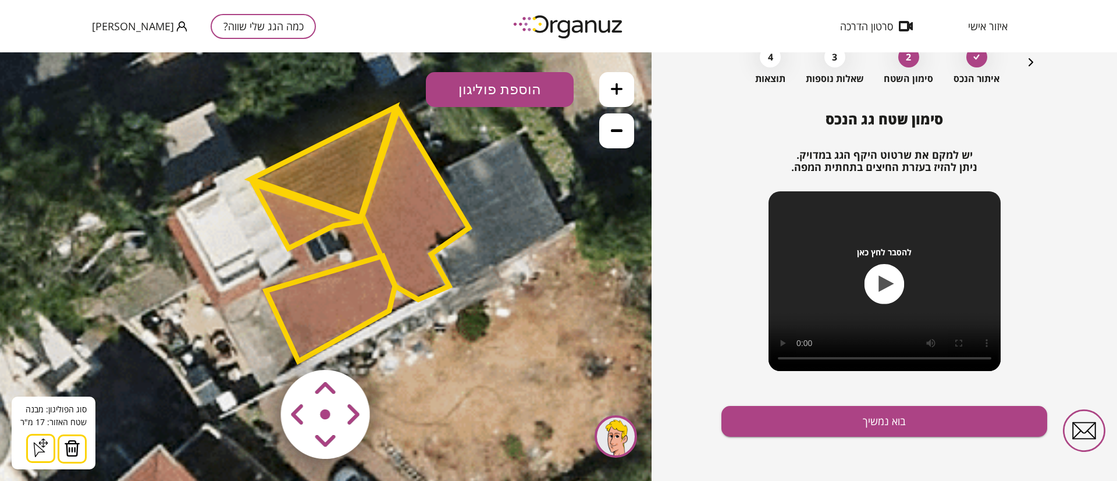
click at [309, 221] on polygon at bounding box center [308, 216] width 108 height 65
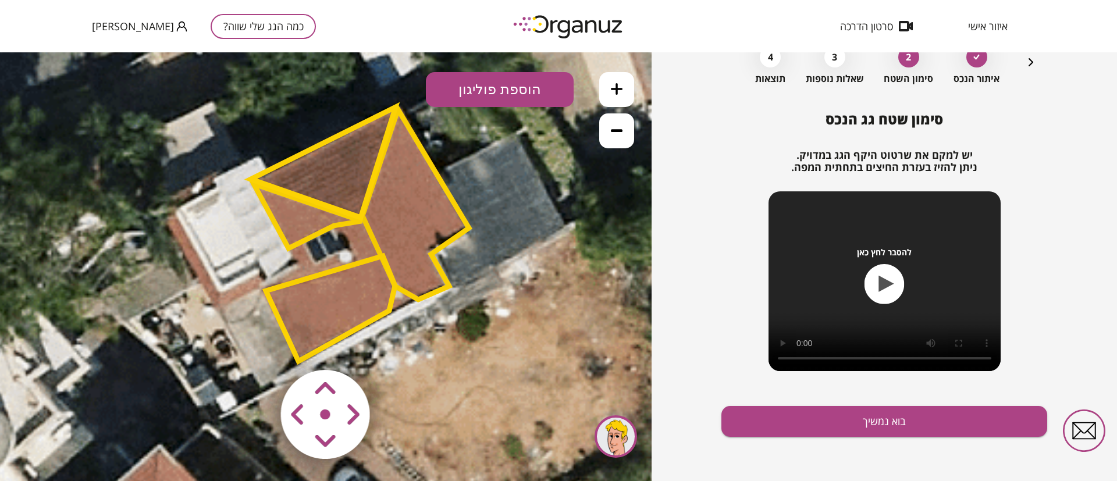
click at [322, 303] on polygon at bounding box center [330, 308] width 129 height 105
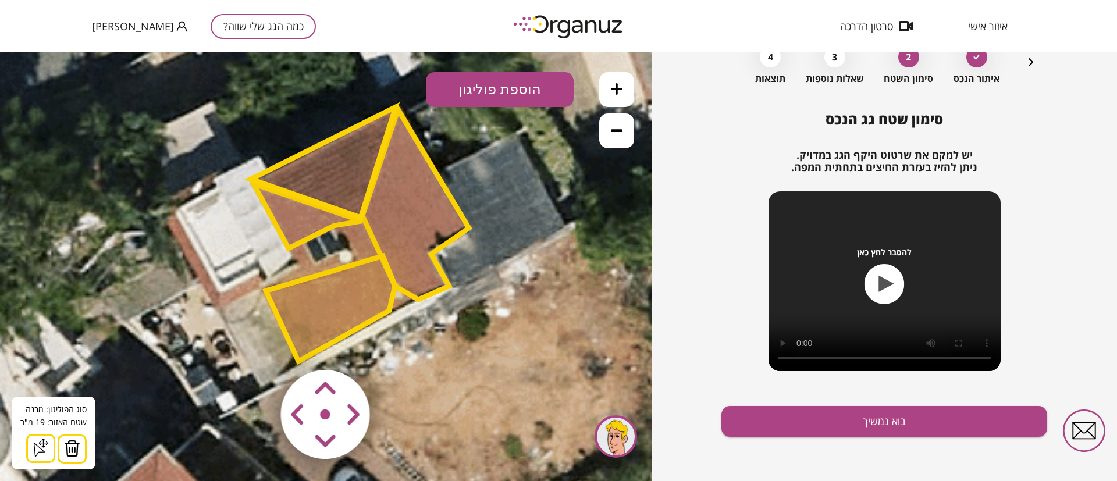
click at [407, 198] on polygon at bounding box center [415, 204] width 106 height 190
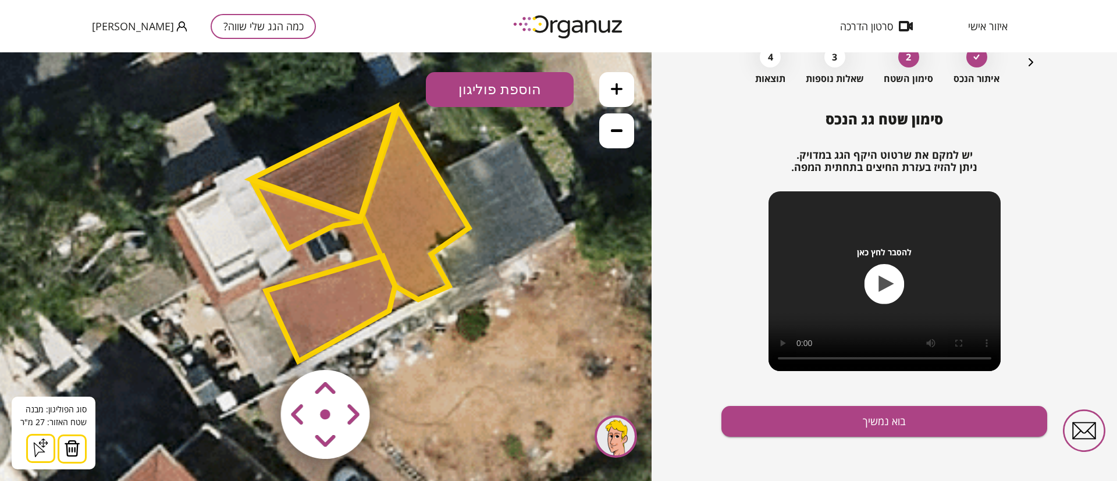
click at [358, 294] on polygon at bounding box center [330, 308] width 129 height 105
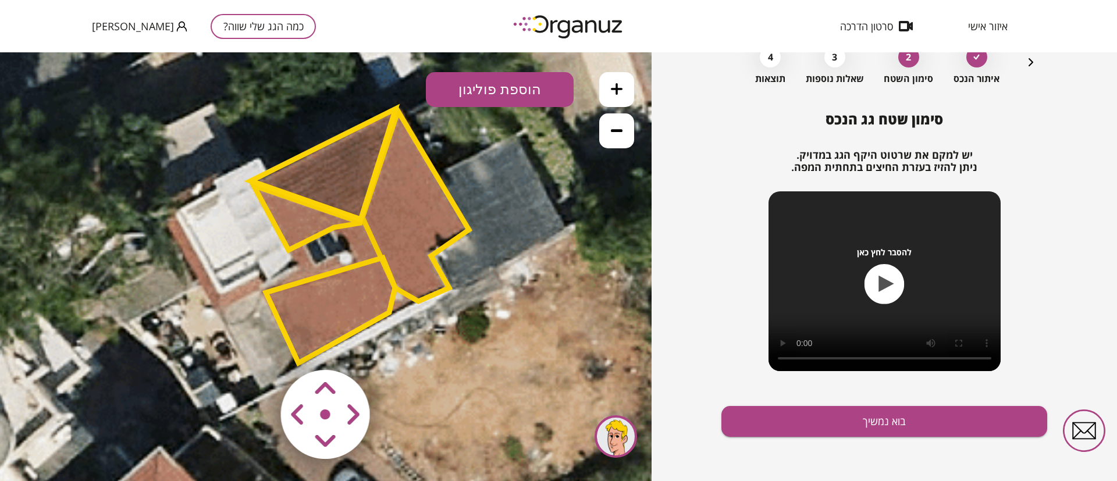
click at [354, 300] on polygon at bounding box center [330, 310] width 129 height 105
click at [336, 307] on polygon at bounding box center [329, 310] width 129 height 105
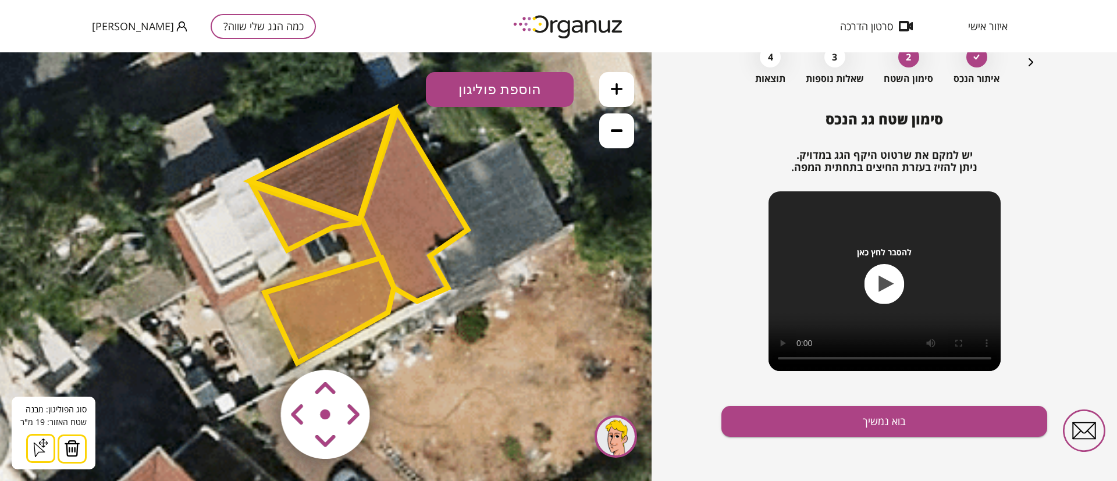
click at [287, 223] on polygon at bounding box center [306, 218] width 108 height 65
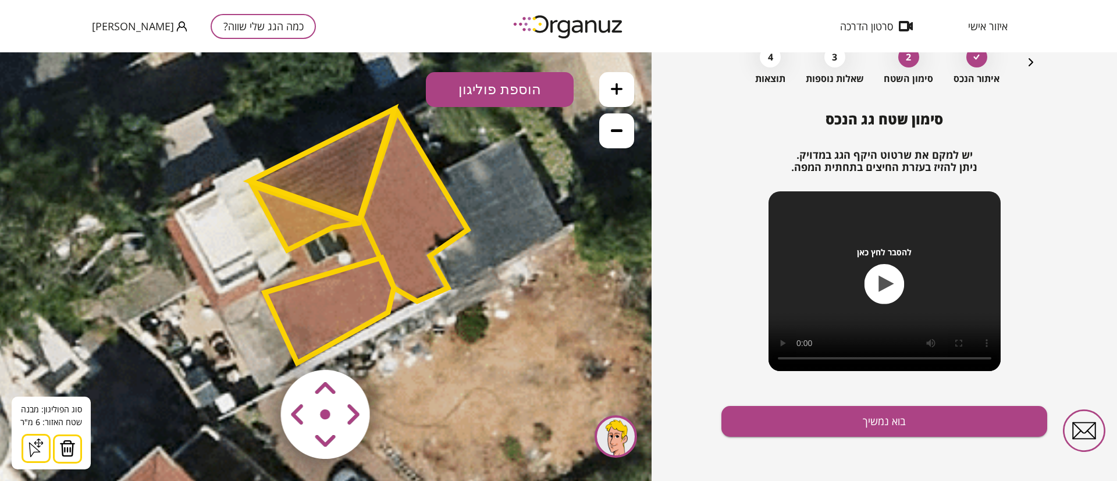
click at [360, 177] on polygon at bounding box center [322, 164] width 145 height 111
